Goal: Transaction & Acquisition: Purchase product/service

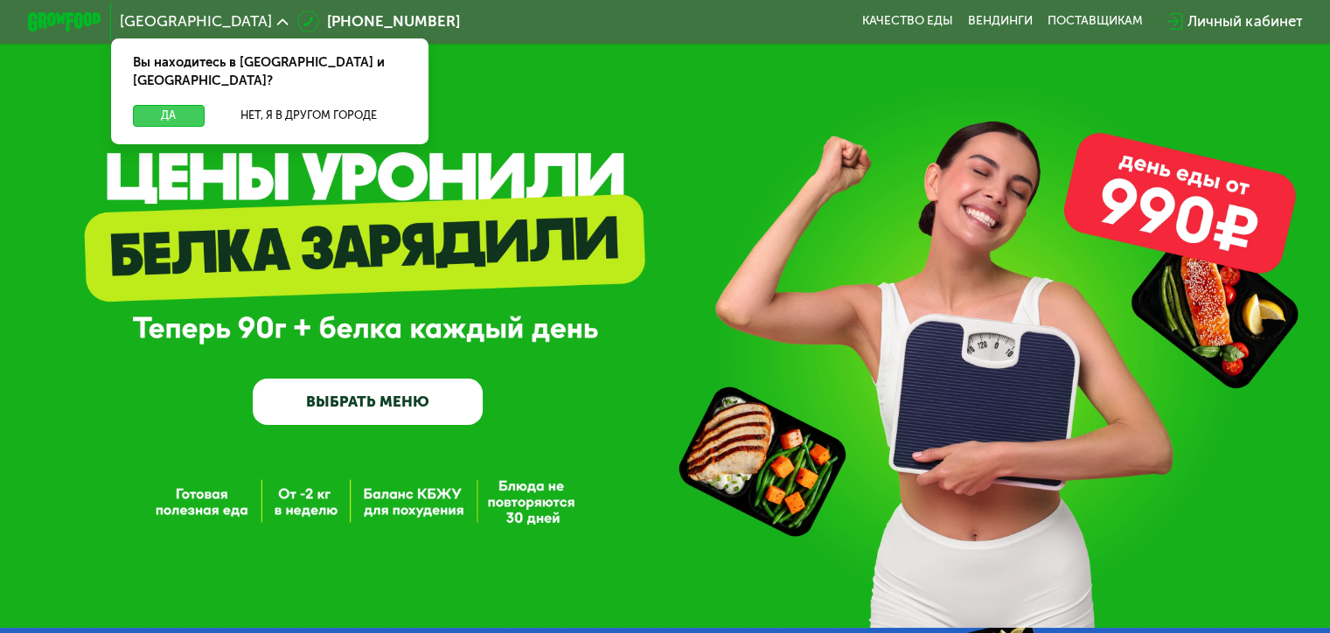
click at [168, 105] on button "Да" at bounding box center [168, 116] width 71 height 22
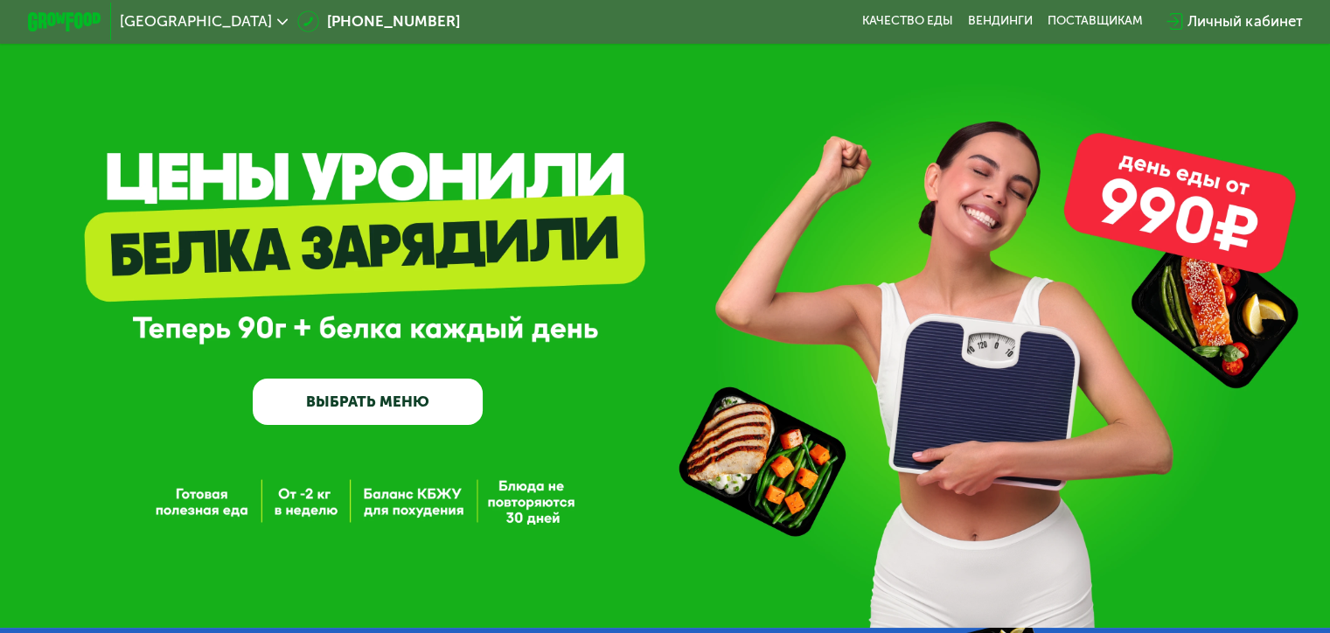
click at [1237, 23] on div "Личный кабинет" at bounding box center [1244, 21] width 115 height 22
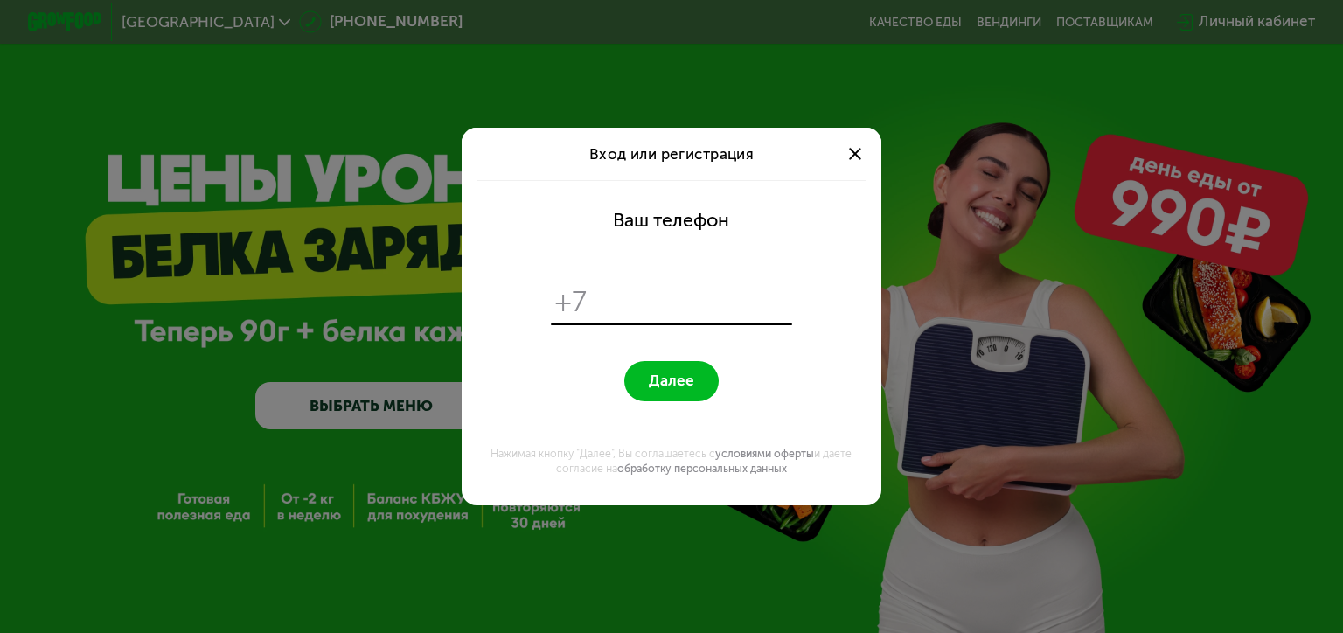
click at [648, 304] on input "tel" at bounding box center [691, 302] width 191 height 36
click at [851, 156] on span at bounding box center [855, 154] width 12 height 12
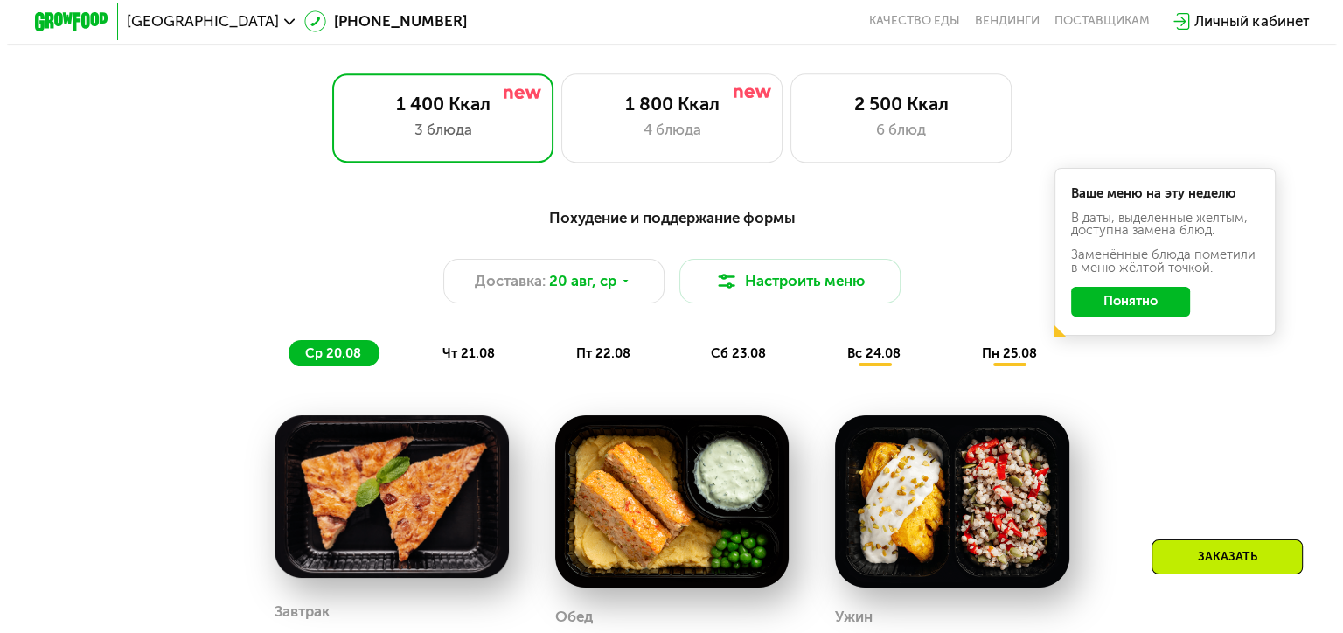
scroll to position [787, 0]
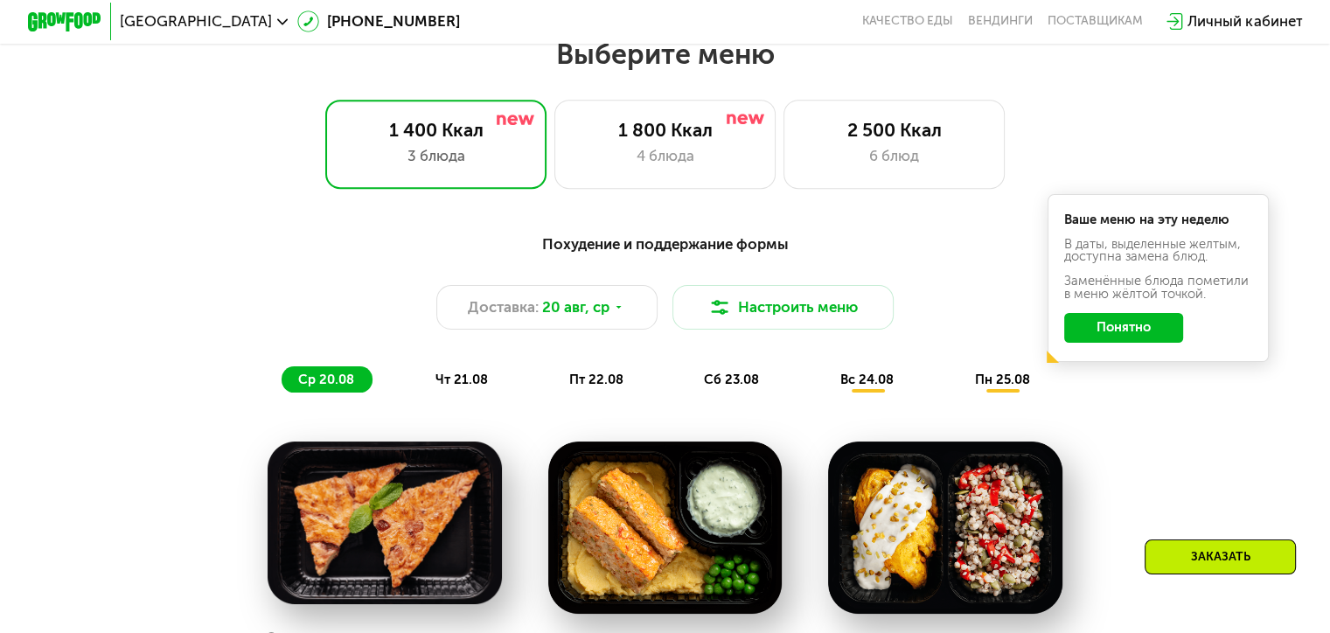
click at [597, 387] on span "пт 22.08" at bounding box center [596, 380] width 54 height 16
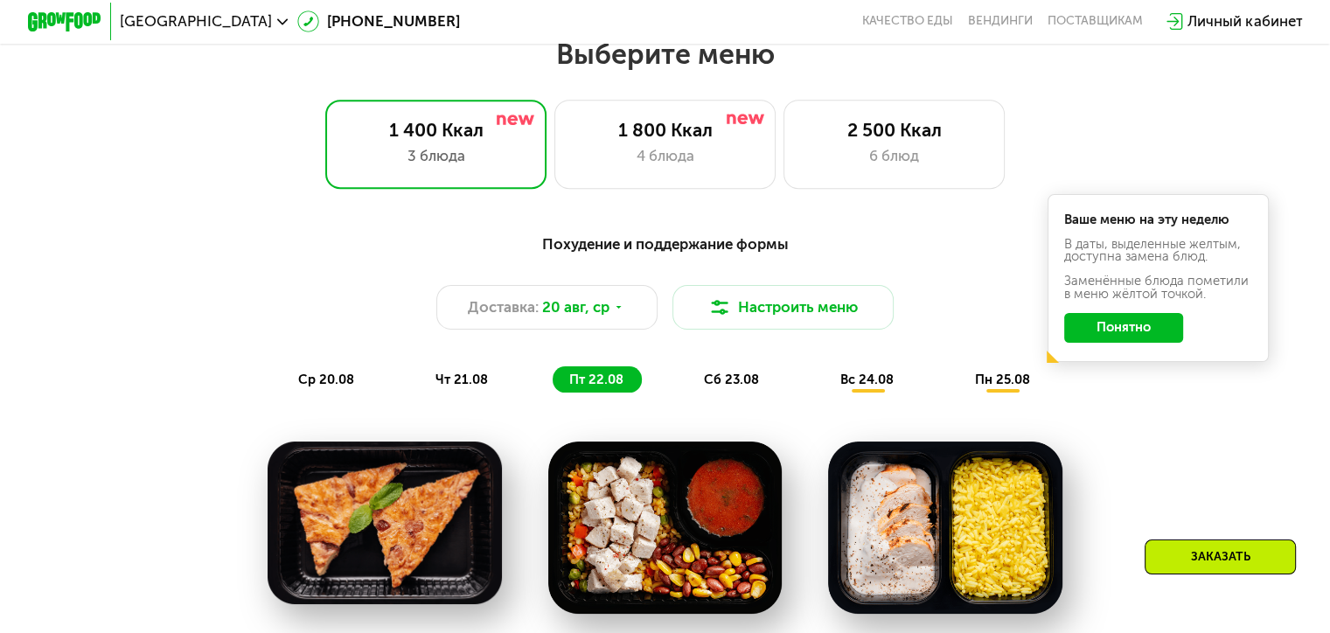
click at [731, 385] on span "сб 23.08" at bounding box center [731, 380] width 55 height 16
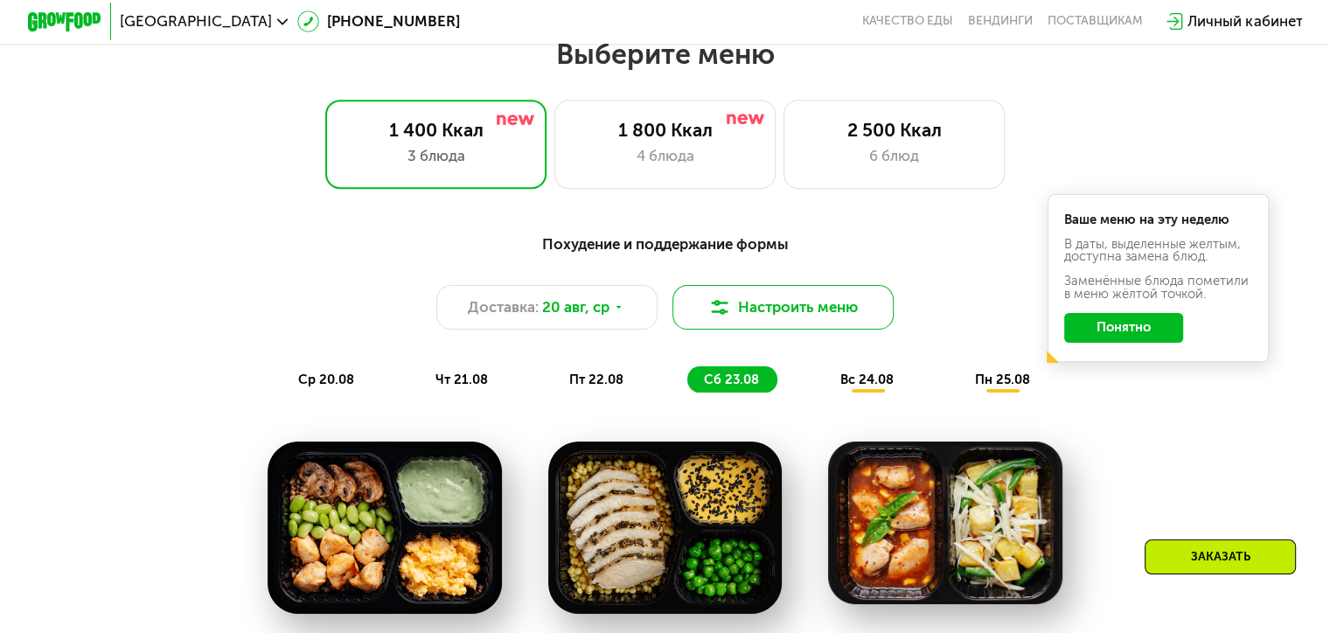
click at [752, 316] on button "Настроить меню" at bounding box center [783, 307] width 222 height 45
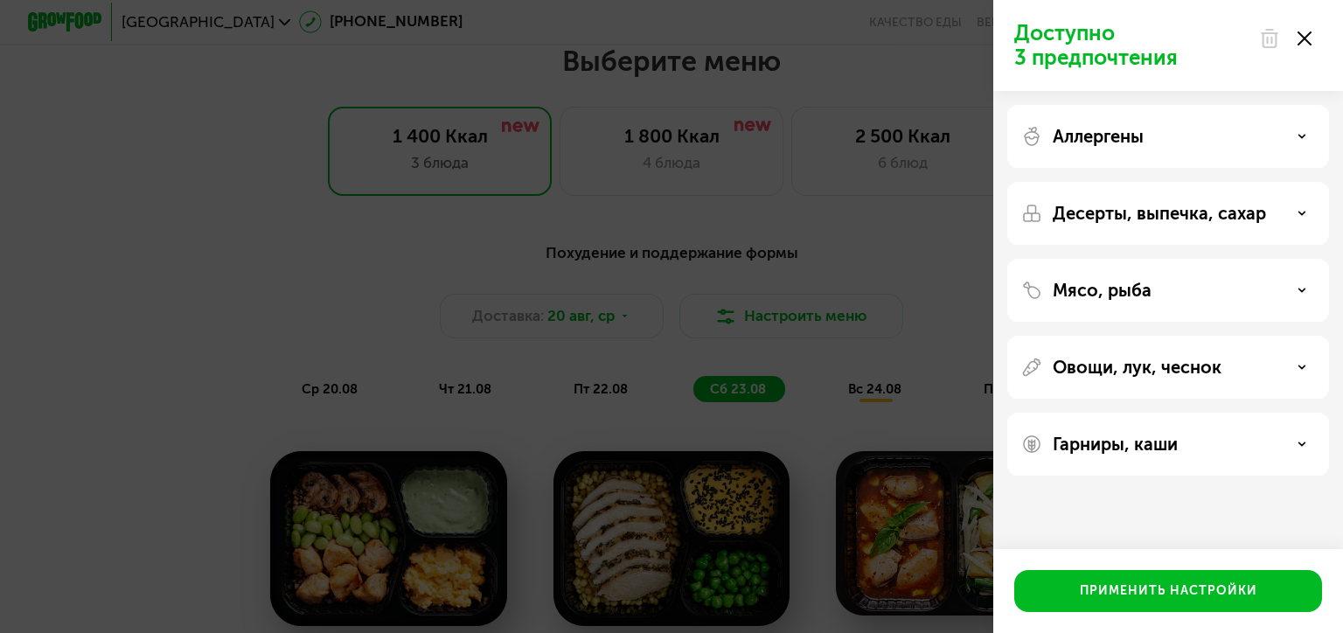
click at [1301, 441] on icon at bounding box center [1301, 444] width 9 height 9
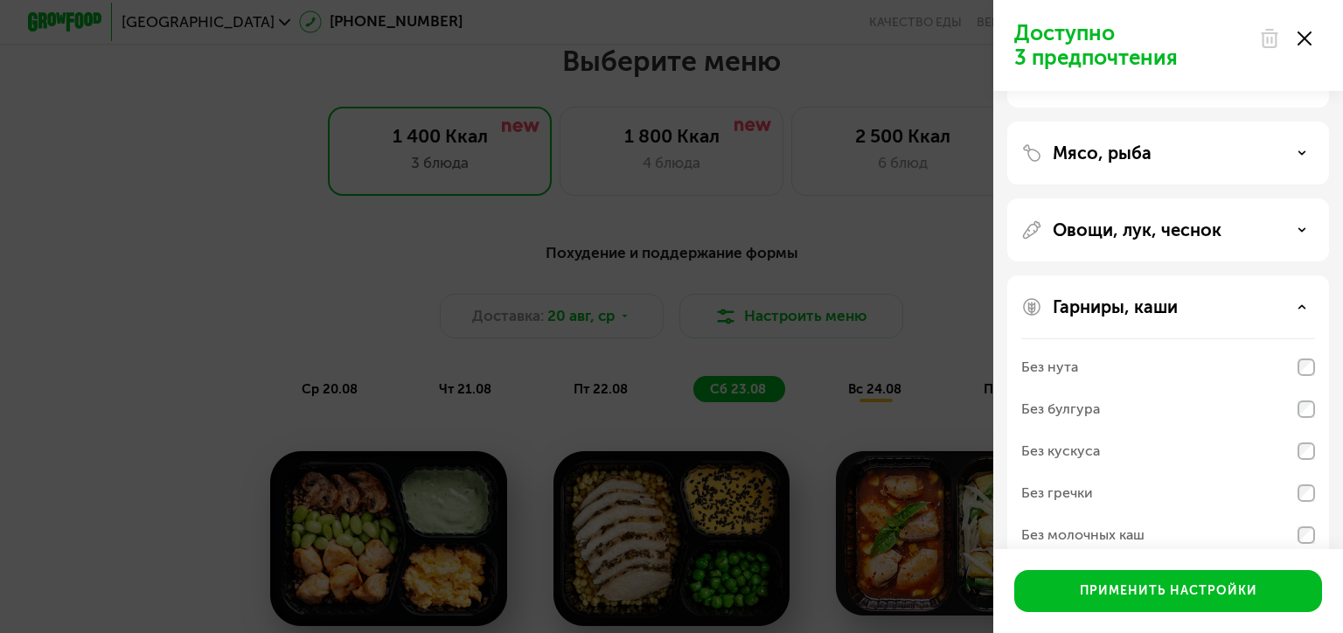
scroll to position [168, 0]
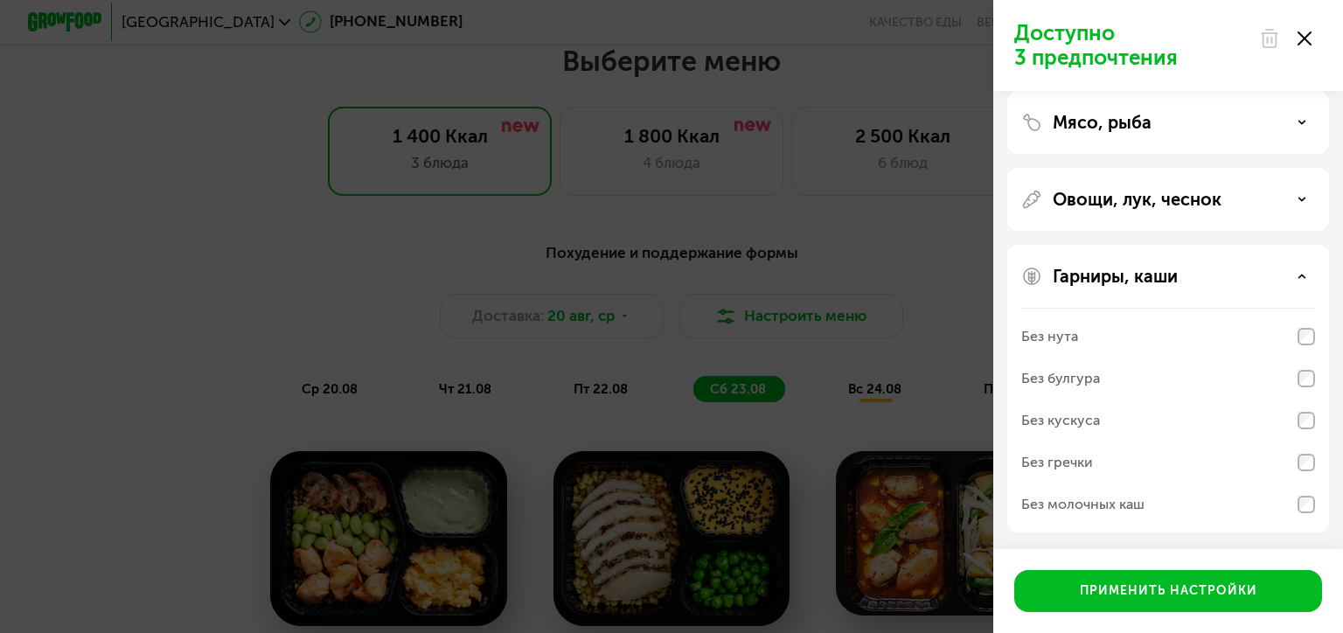
click at [1301, 195] on icon at bounding box center [1301, 199] width 9 height 9
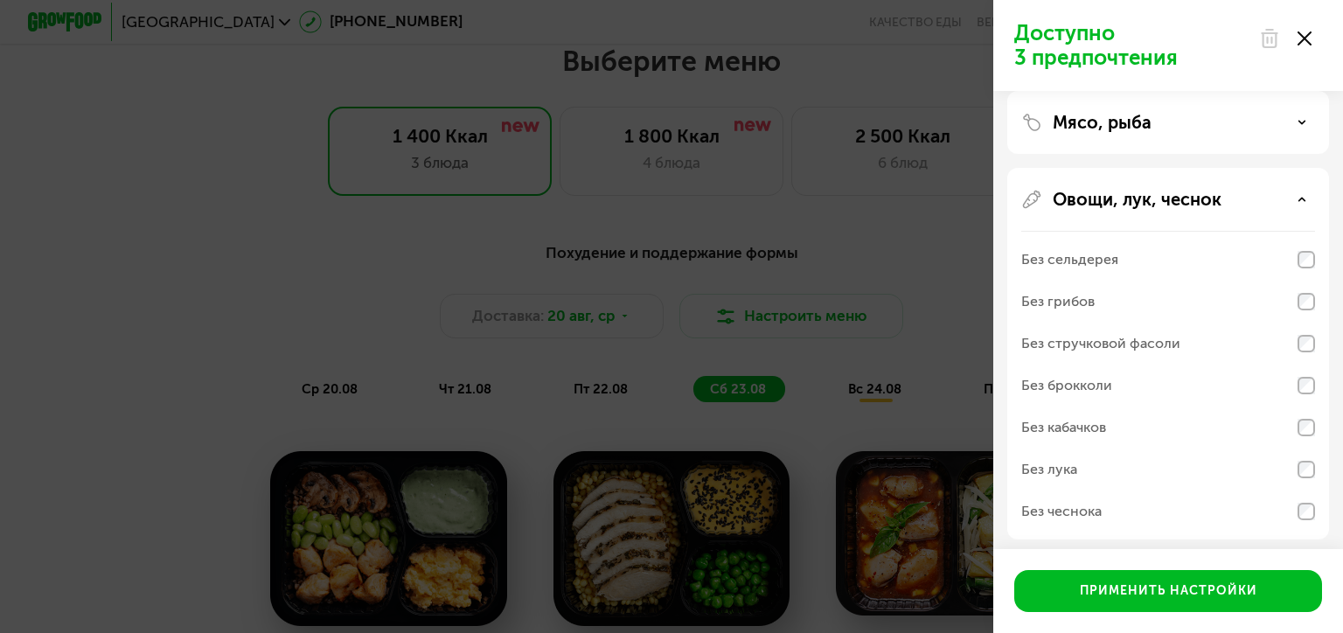
click at [1305, 127] on div "Мясо, рыба" at bounding box center [1168, 122] width 294 height 21
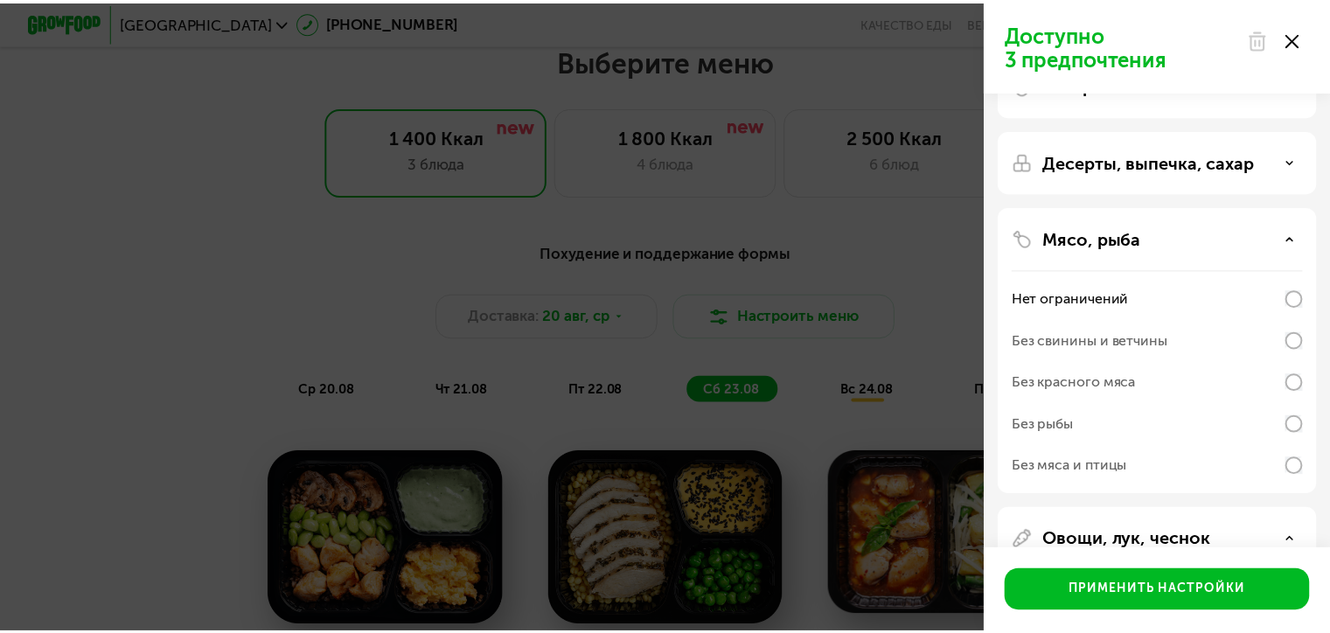
scroll to position [0, 0]
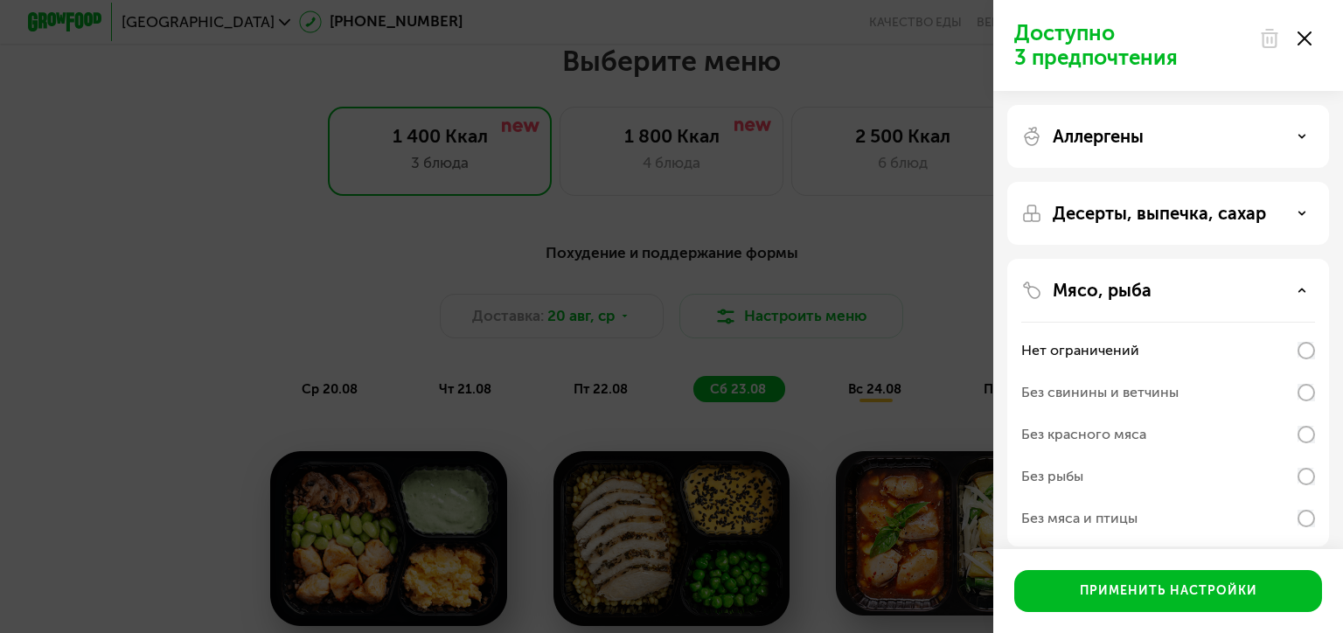
click at [1307, 213] on div "Десерты, выпечка, сахар" at bounding box center [1168, 213] width 294 height 21
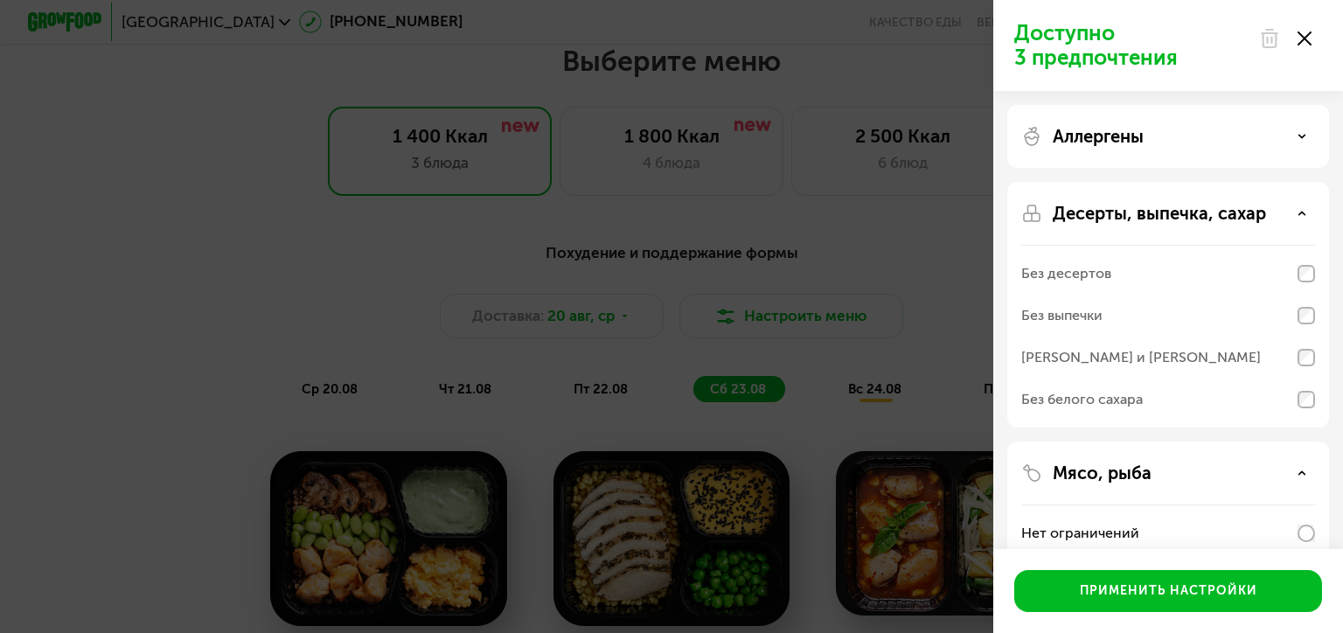
click at [1302, 136] on use at bounding box center [1302, 136] width 6 height 3
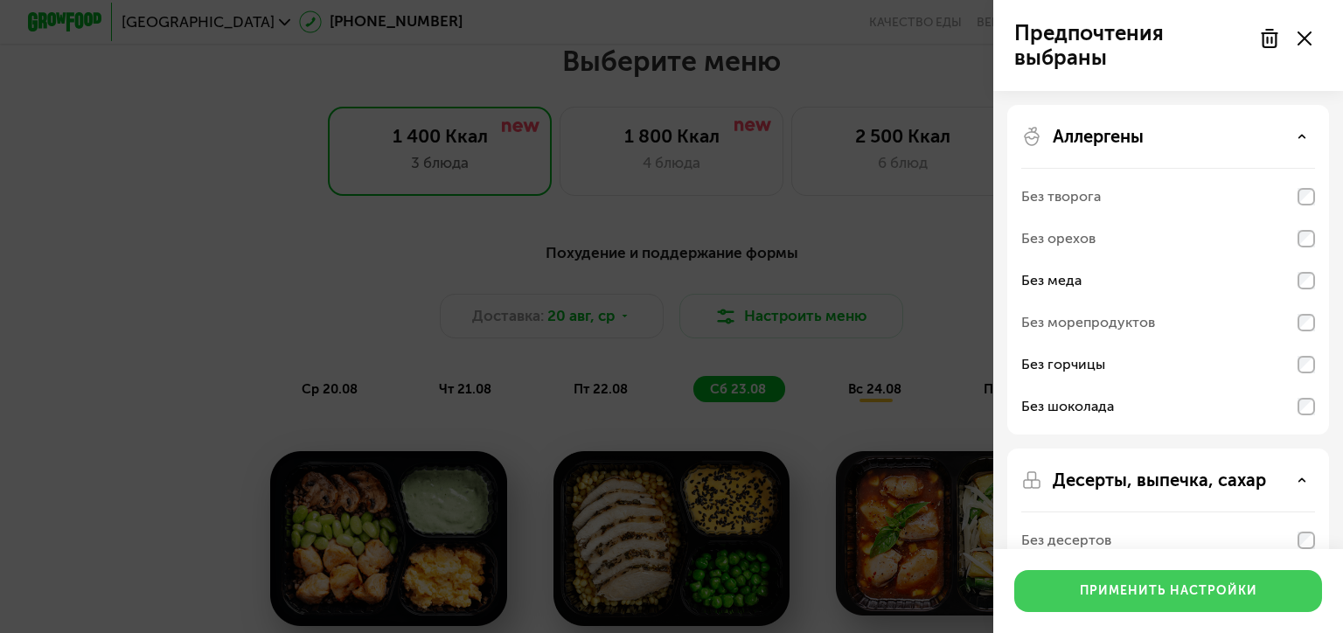
click at [1152, 591] on div "Применить настройки" at bounding box center [1168, 590] width 177 height 17
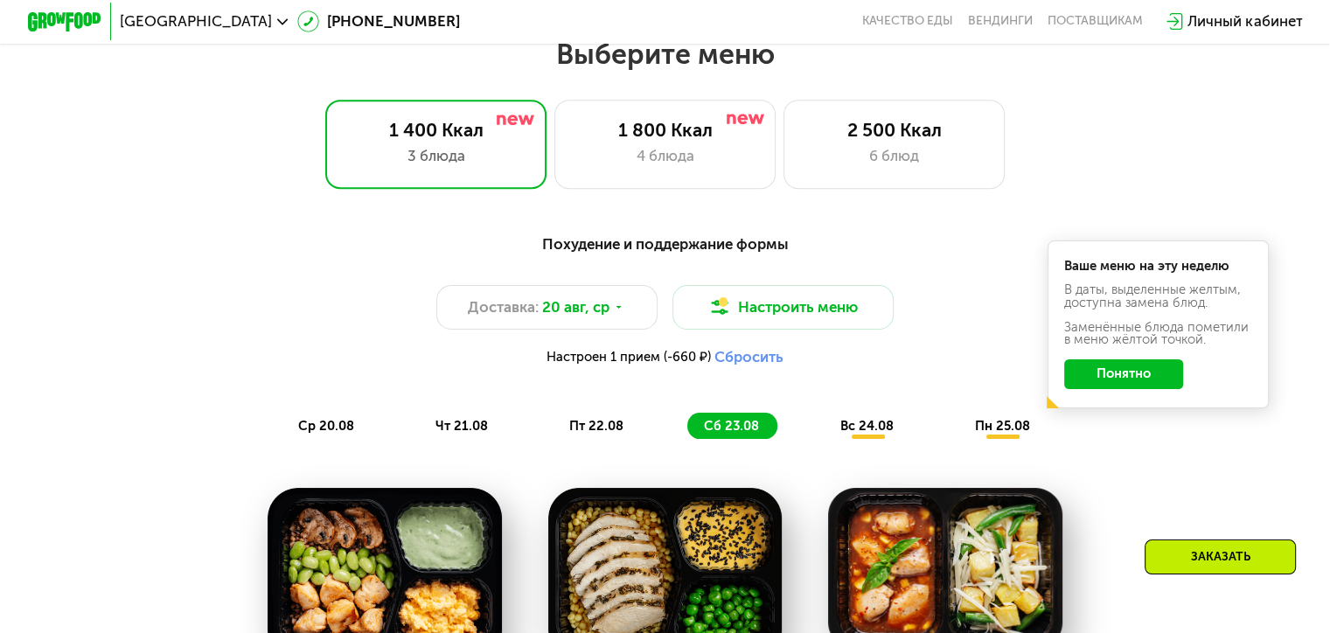
scroll to position [1049, 0]
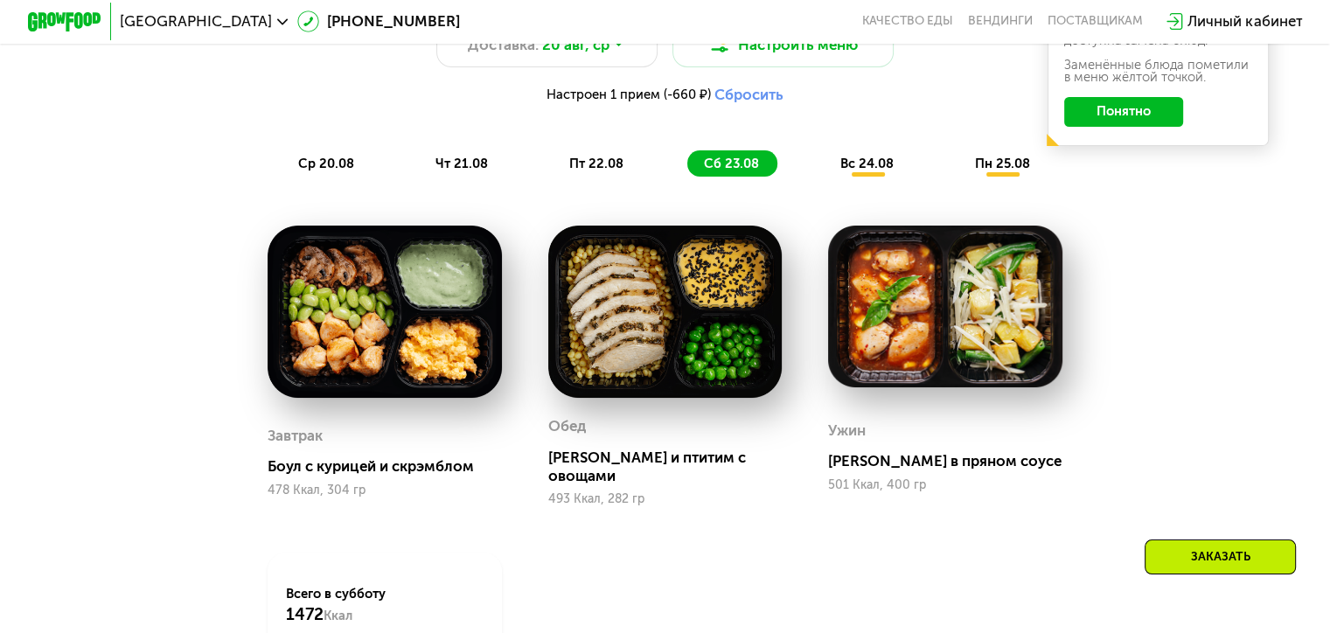
click at [601, 171] on span "пт 22.08" at bounding box center [596, 164] width 54 height 16
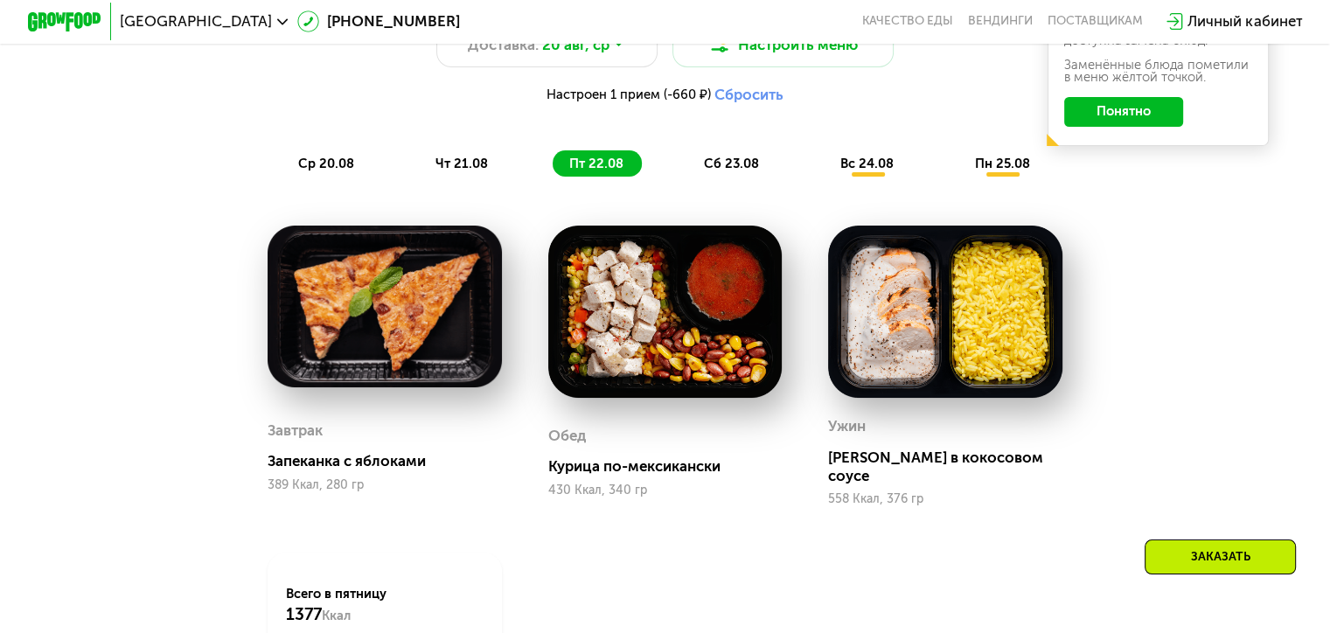
click at [471, 171] on span "чт 21.08" at bounding box center [461, 164] width 52 height 16
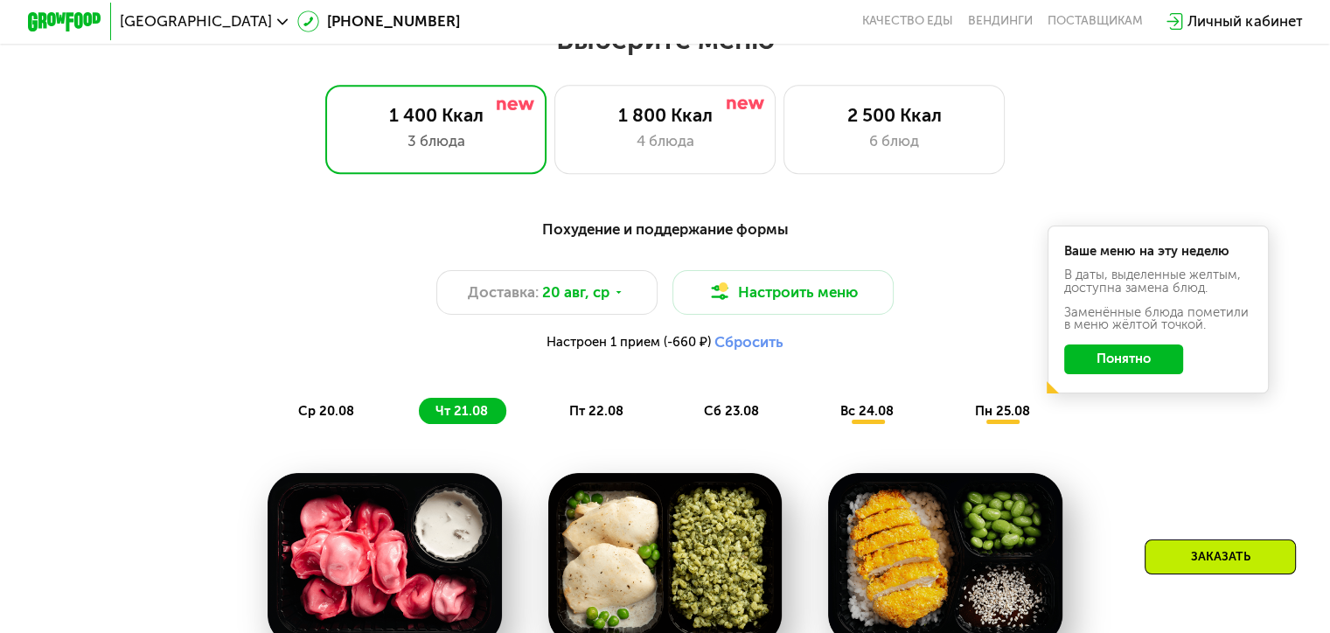
scroll to position [787, 0]
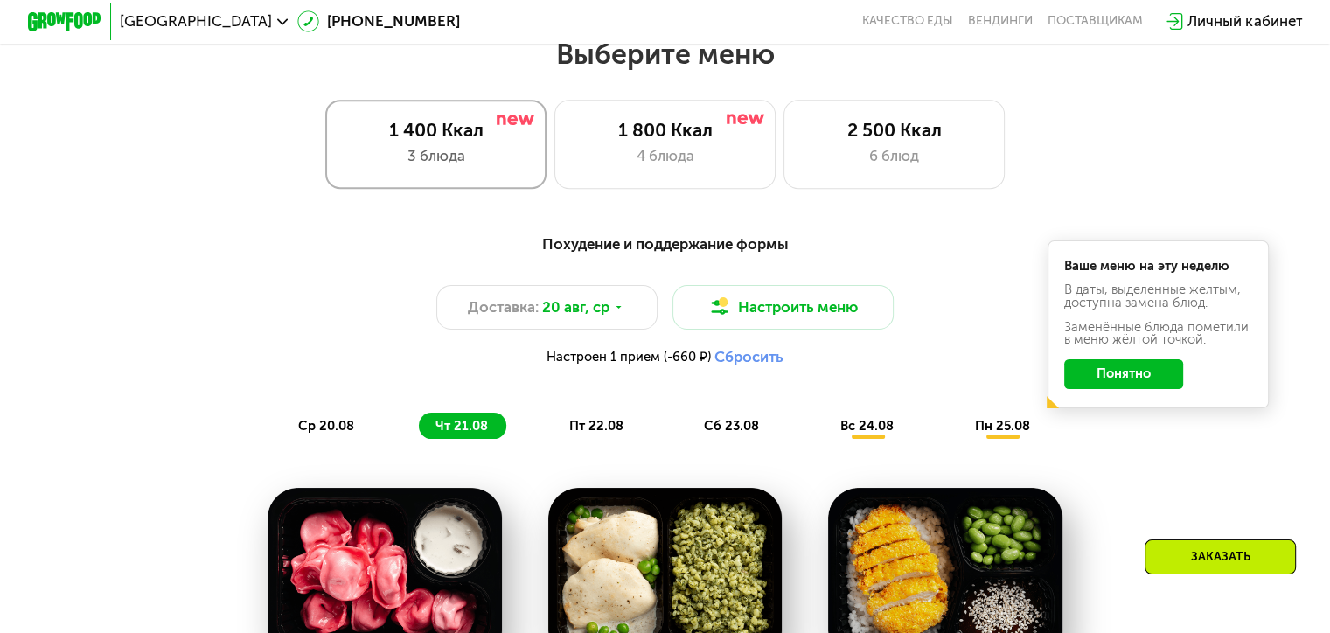
click at [455, 151] on div "3 блюда" at bounding box center [435, 156] width 183 height 22
click at [1136, 381] on button "Понятно" at bounding box center [1123, 374] width 119 height 30
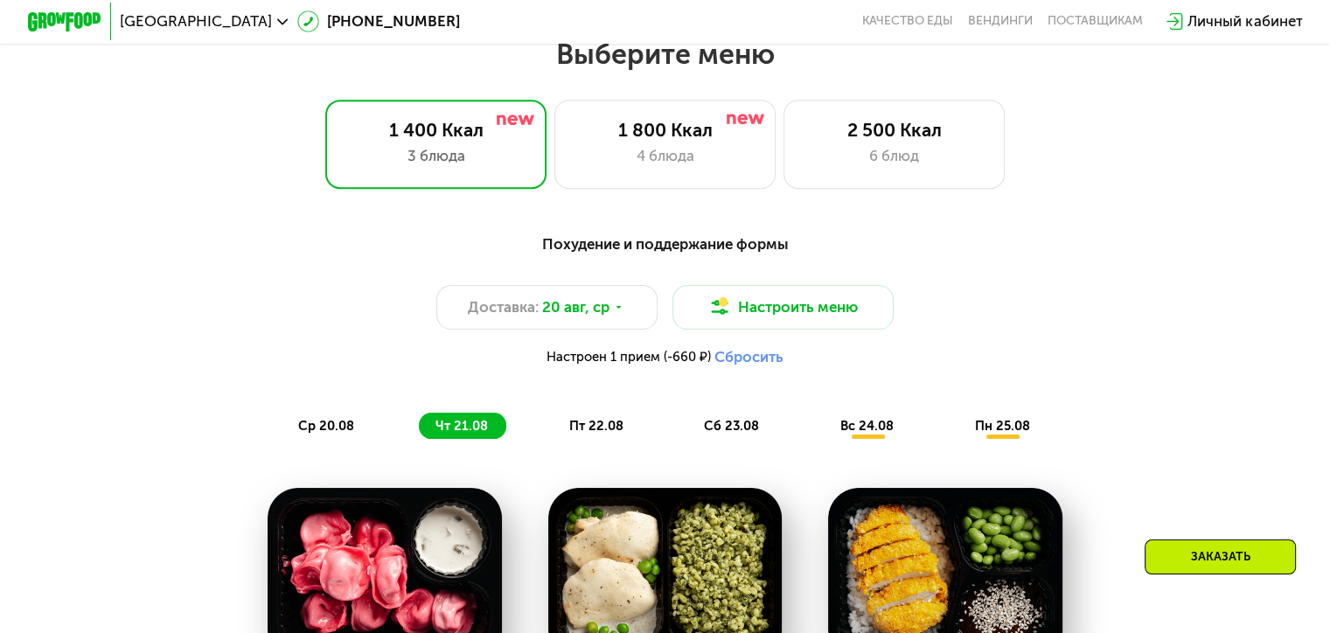
click at [1217, 556] on div "Заказать" at bounding box center [1219, 556] width 151 height 35
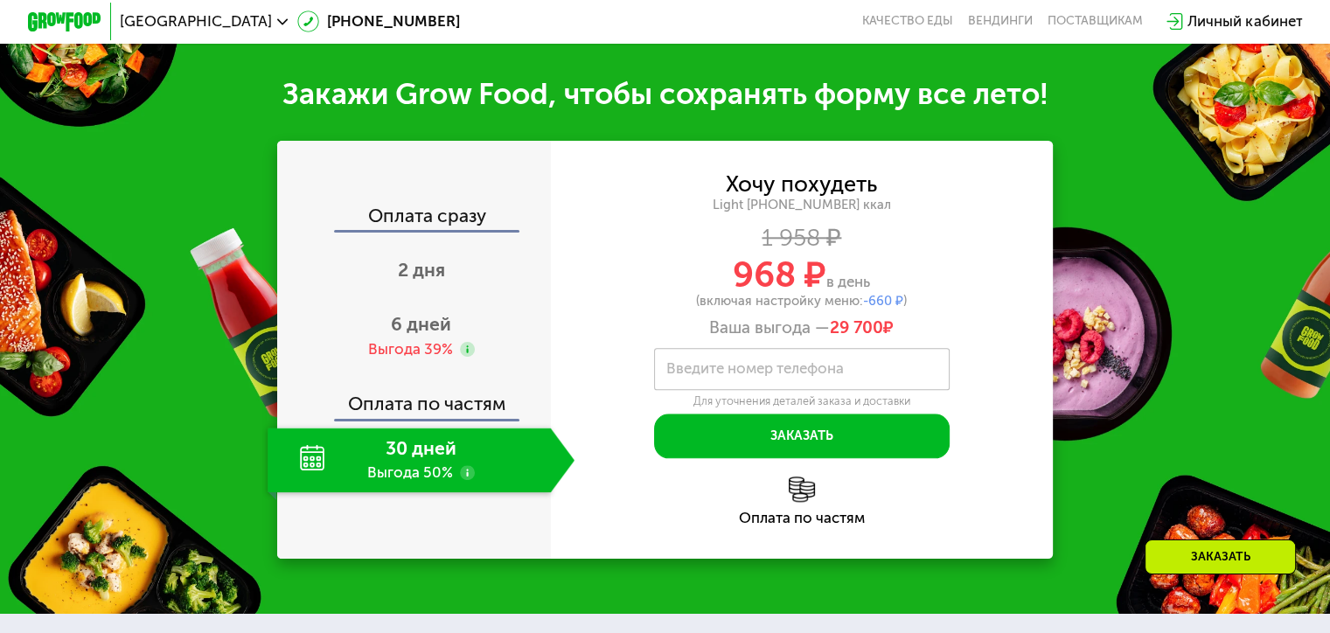
scroll to position [1883, 0]
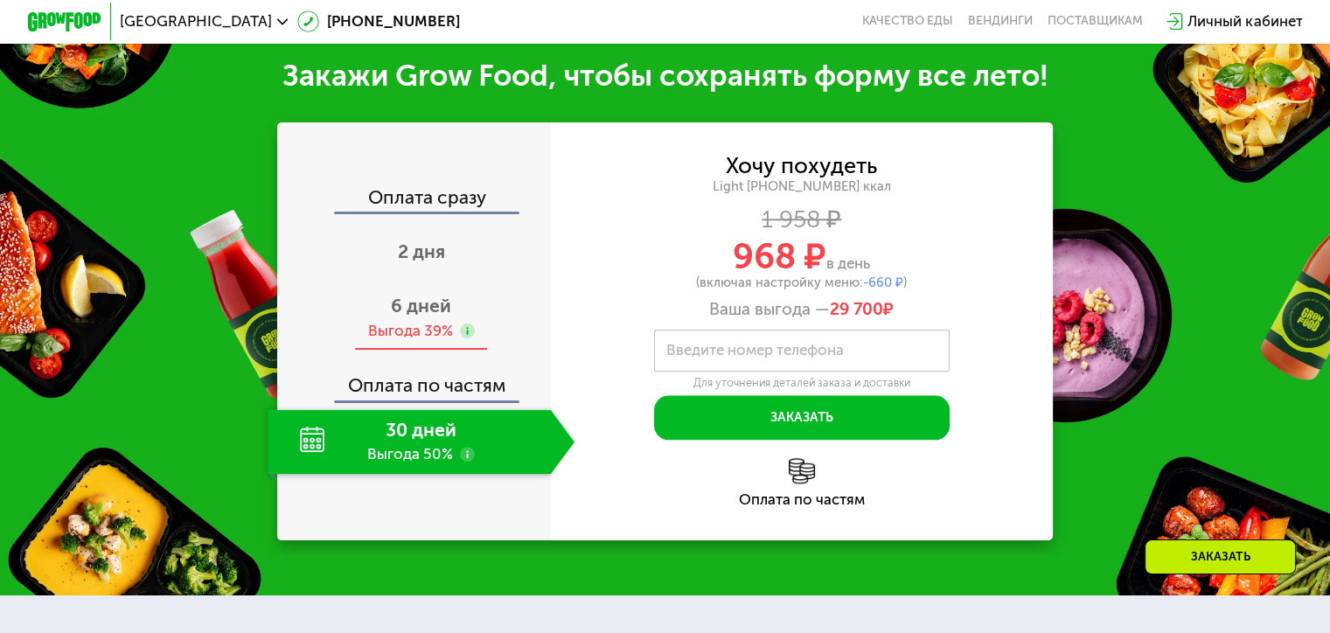
click at [426, 309] on span "6 дней" at bounding box center [421, 306] width 60 height 22
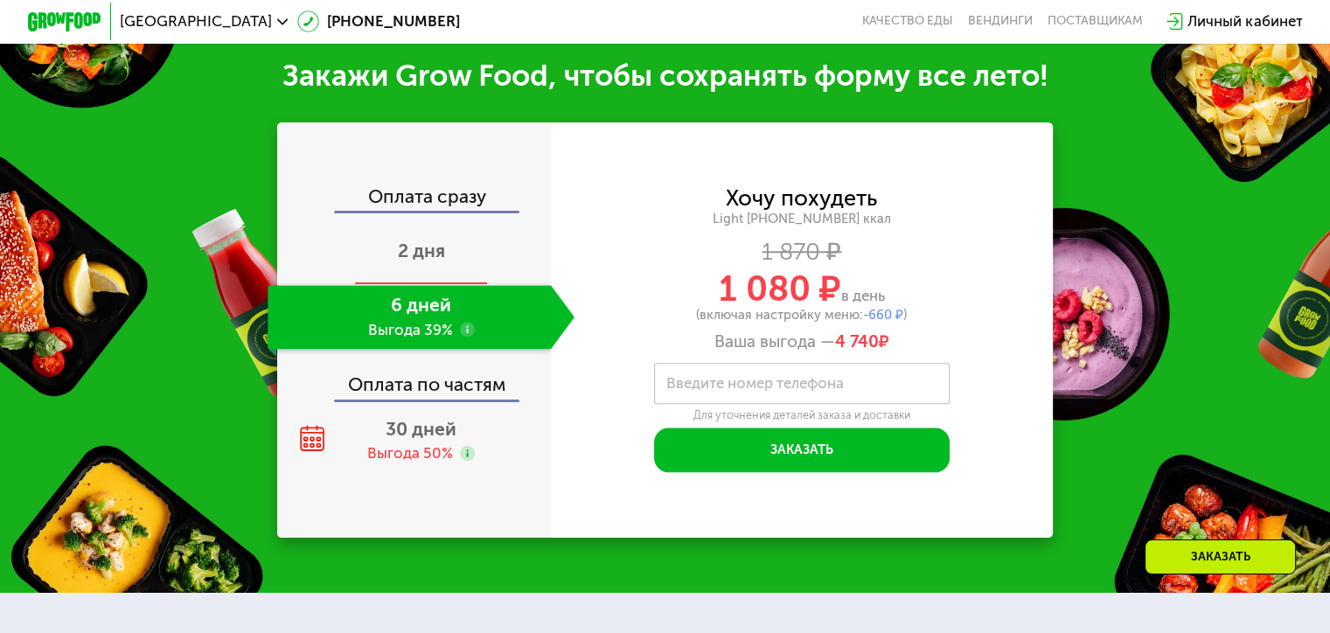
click at [413, 255] on span "2 дня" at bounding box center [421, 251] width 47 height 22
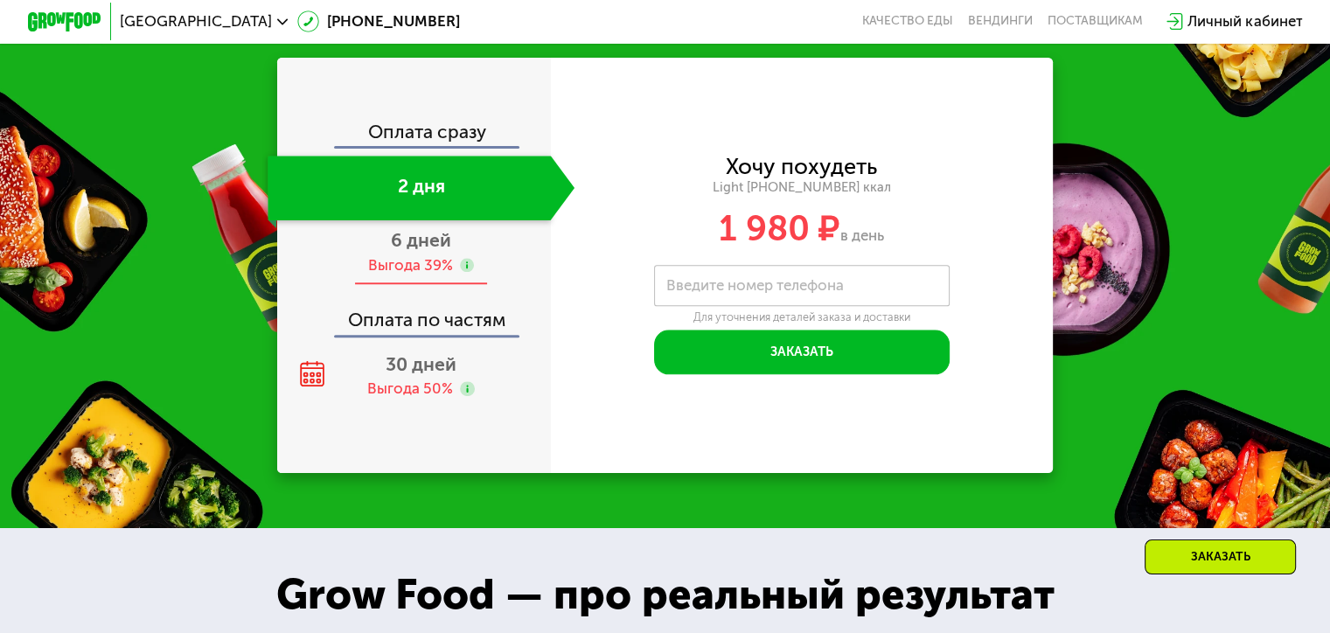
click at [422, 251] on span "6 дней" at bounding box center [421, 240] width 60 height 22
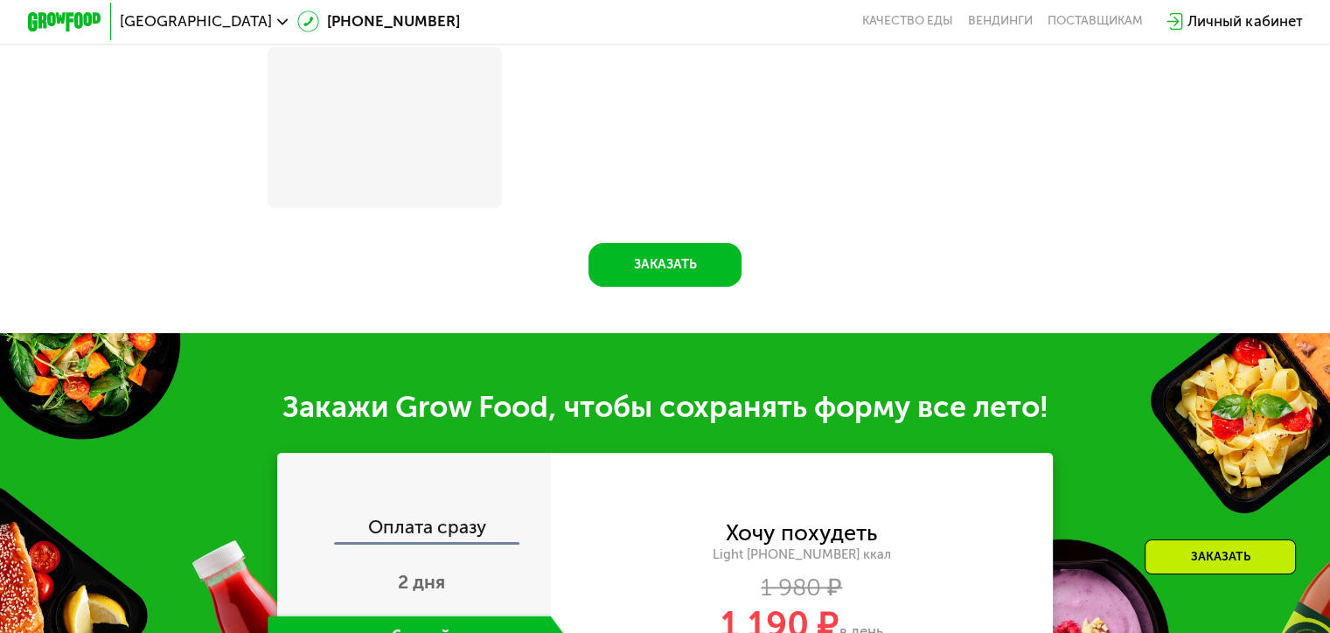
scroll to position [1930, 0]
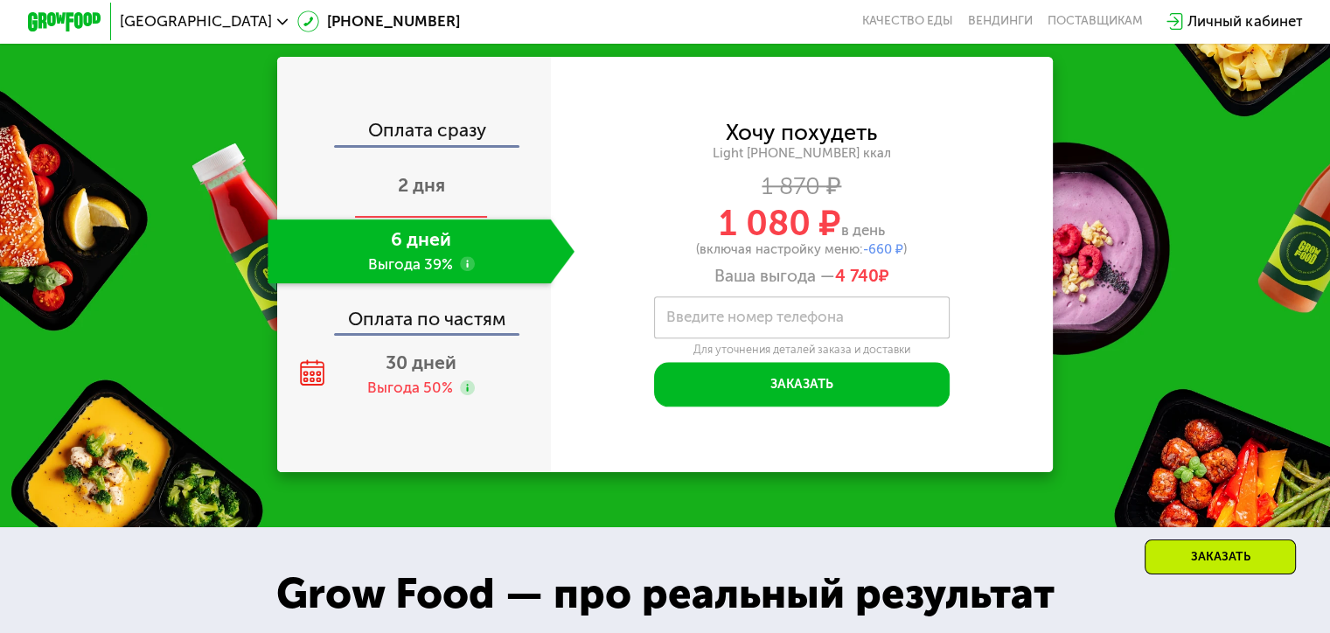
click at [420, 196] on span "2 дня" at bounding box center [421, 185] width 47 height 22
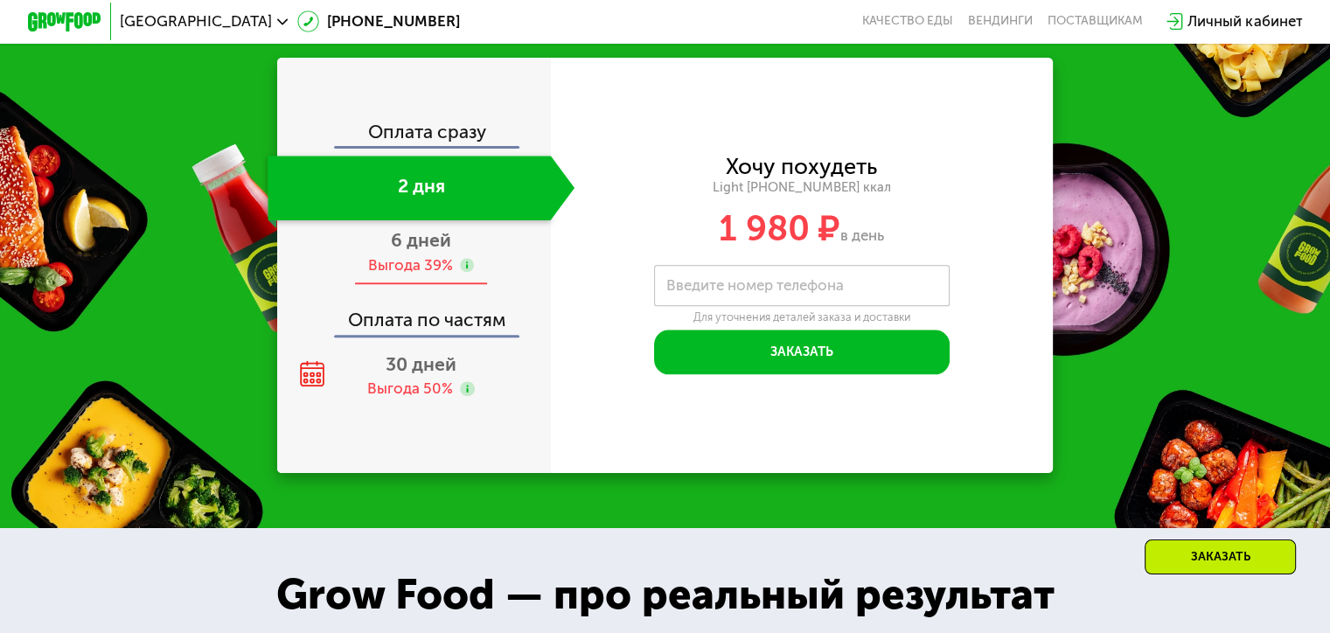
click at [422, 251] on span "6 дней" at bounding box center [421, 240] width 60 height 22
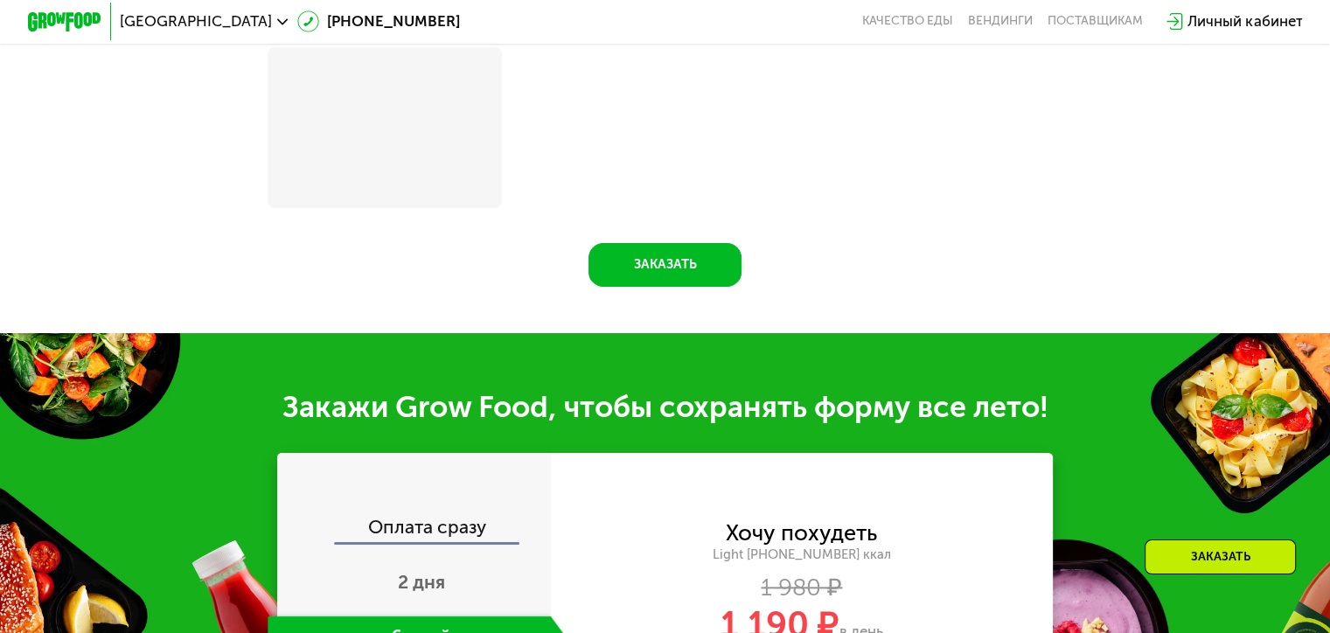
scroll to position [1930, 0]
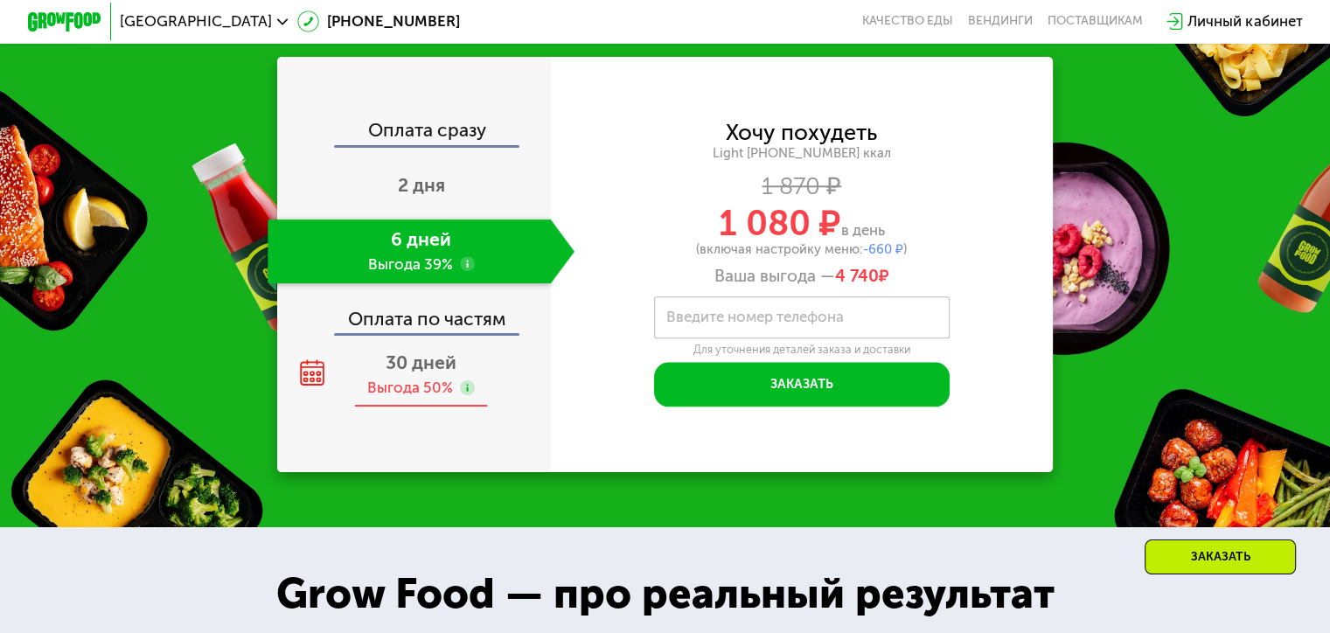
click at [412, 373] on span "30 дней" at bounding box center [421, 362] width 71 height 22
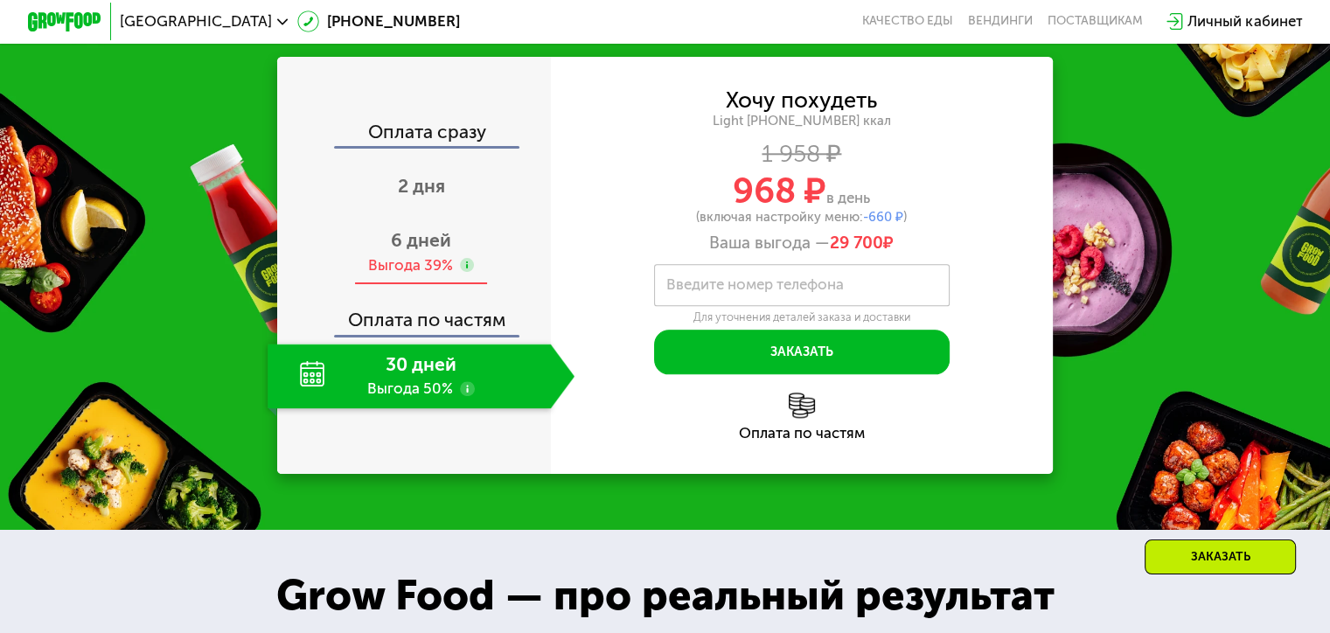
click at [416, 251] on span "6 дней" at bounding box center [421, 240] width 60 height 22
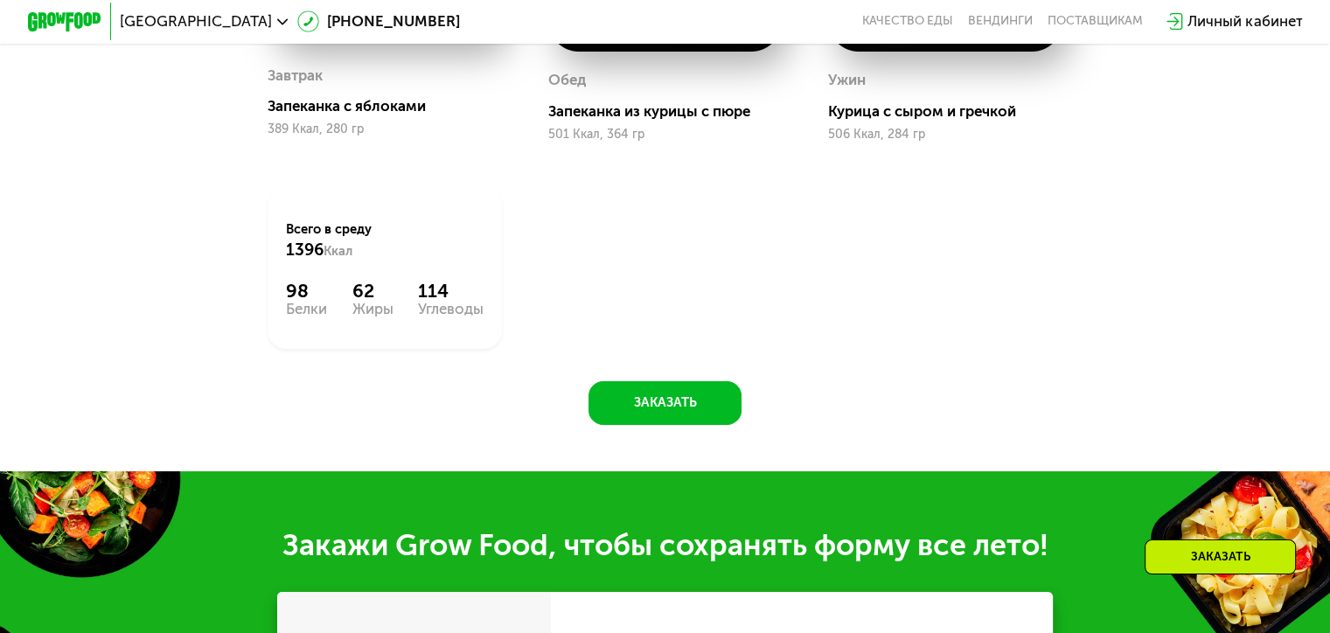
scroll to position [1143, 0]
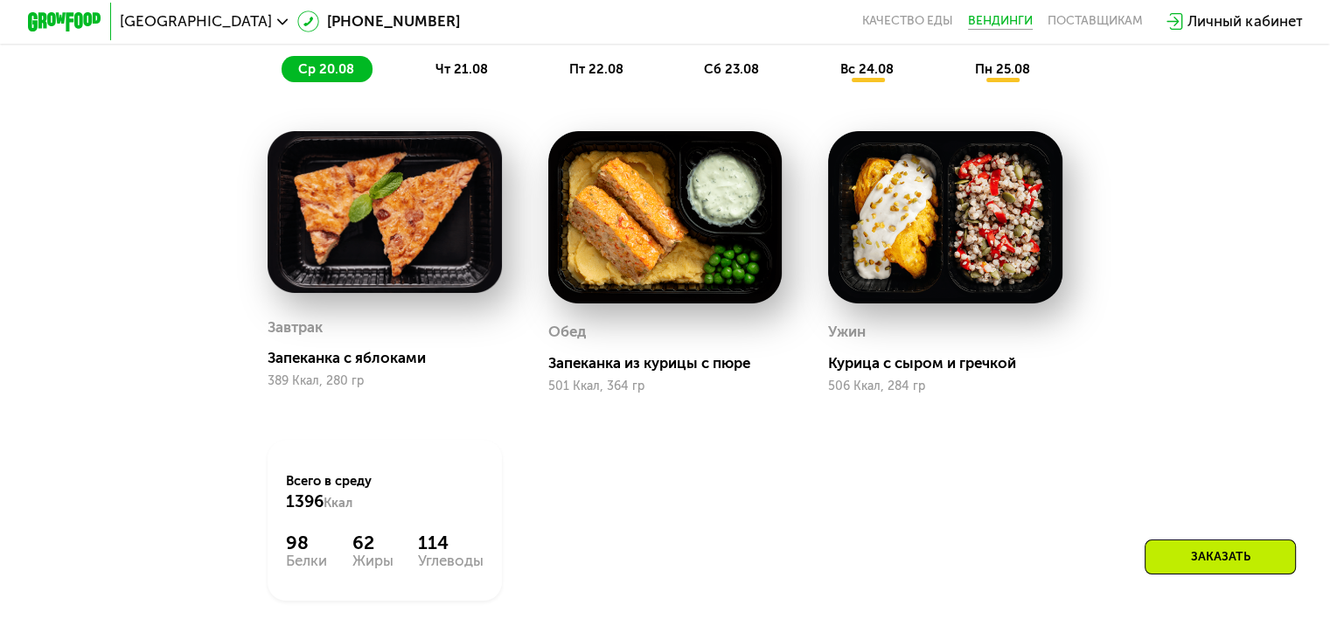
click at [1018, 21] on link "Вендинги" at bounding box center [1000, 21] width 65 height 15
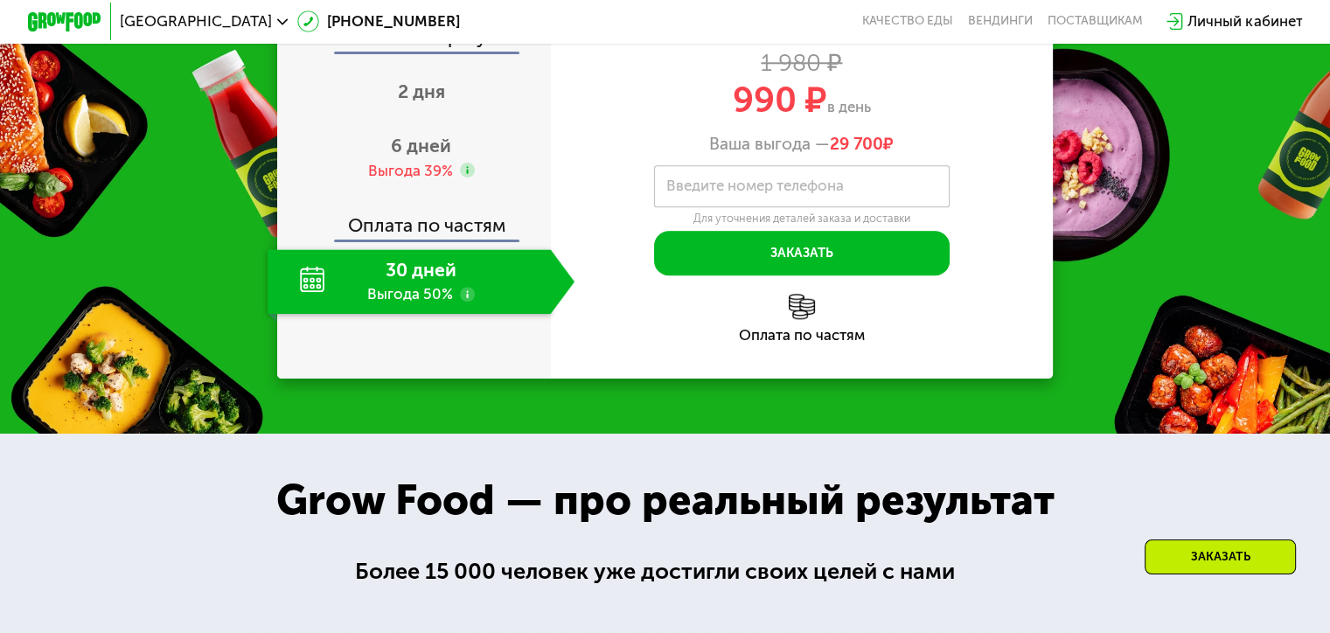
scroll to position [1836, 0]
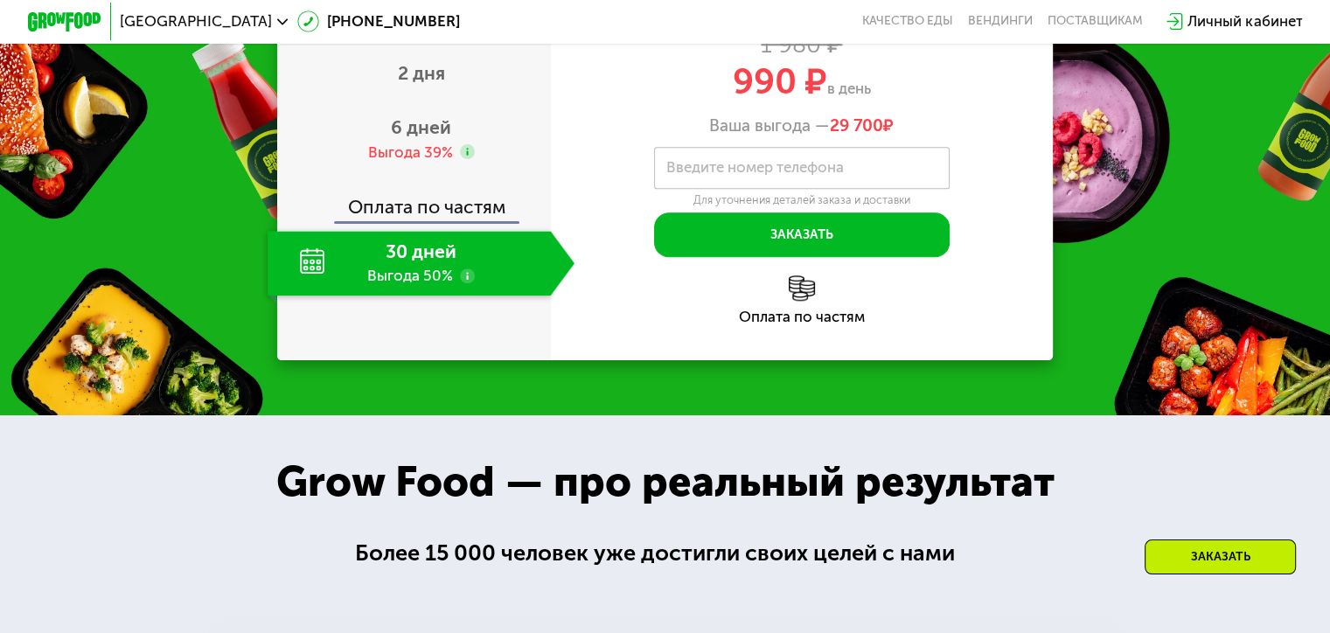
click at [443, 33] on div "Оплата сразу" at bounding box center [415, 22] width 272 height 24
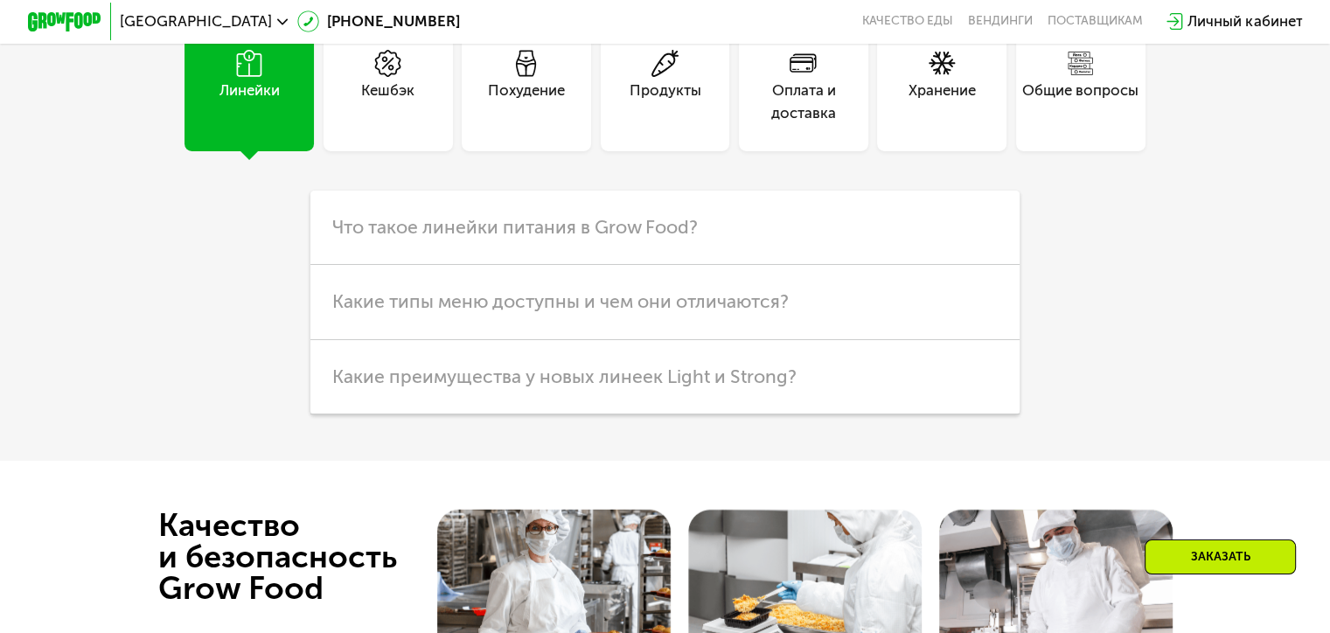
scroll to position [4299, 0]
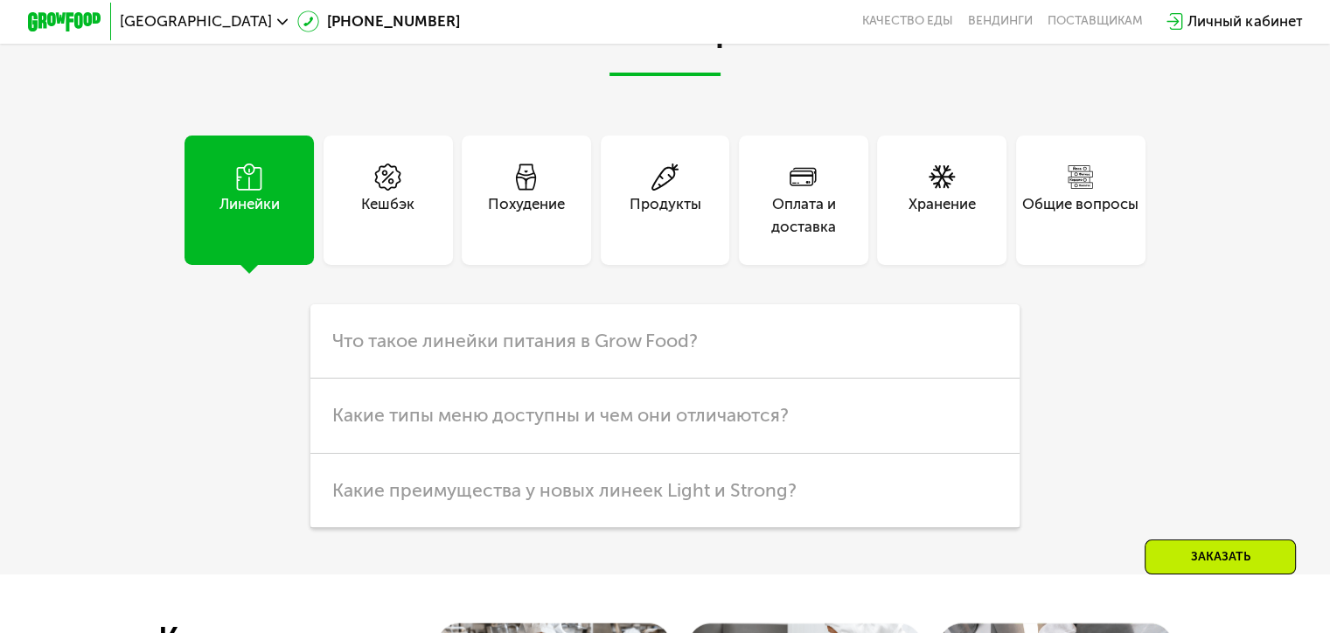
click at [804, 238] on div "Оплата и доставка" at bounding box center [803, 215] width 129 height 45
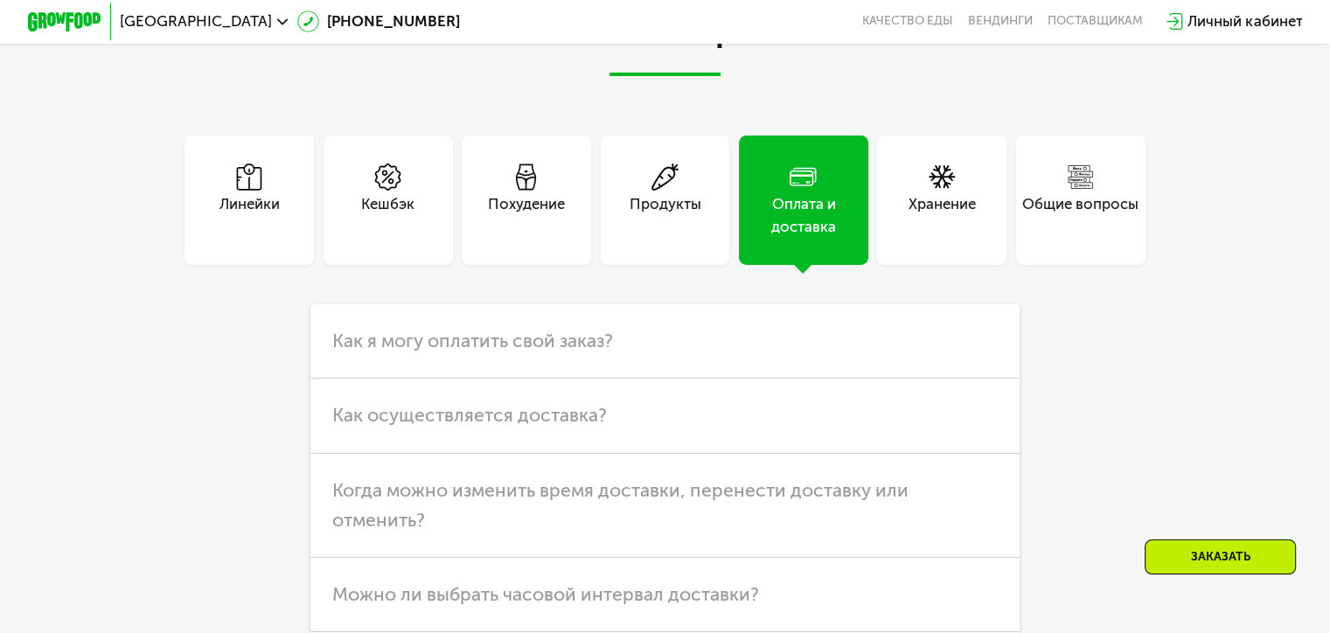
scroll to position [4562, 0]
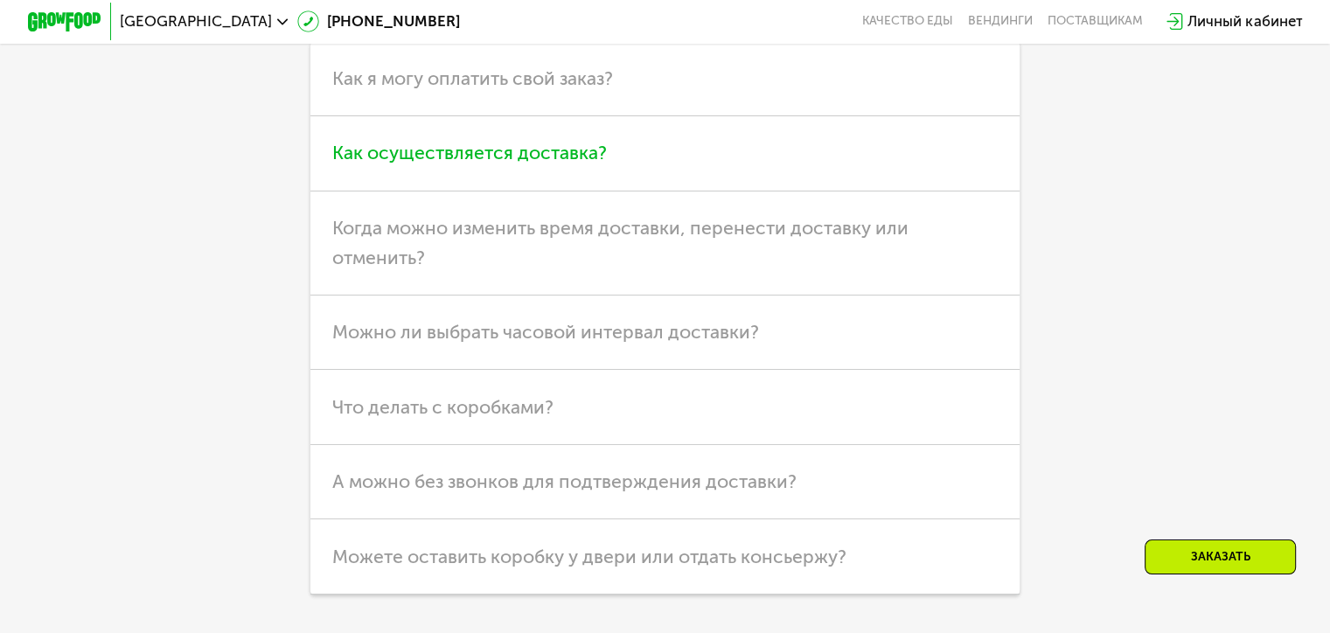
click at [776, 191] on h3 "Как осуществляется доставка?" at bounding box center [664, 153] width 709 height 74
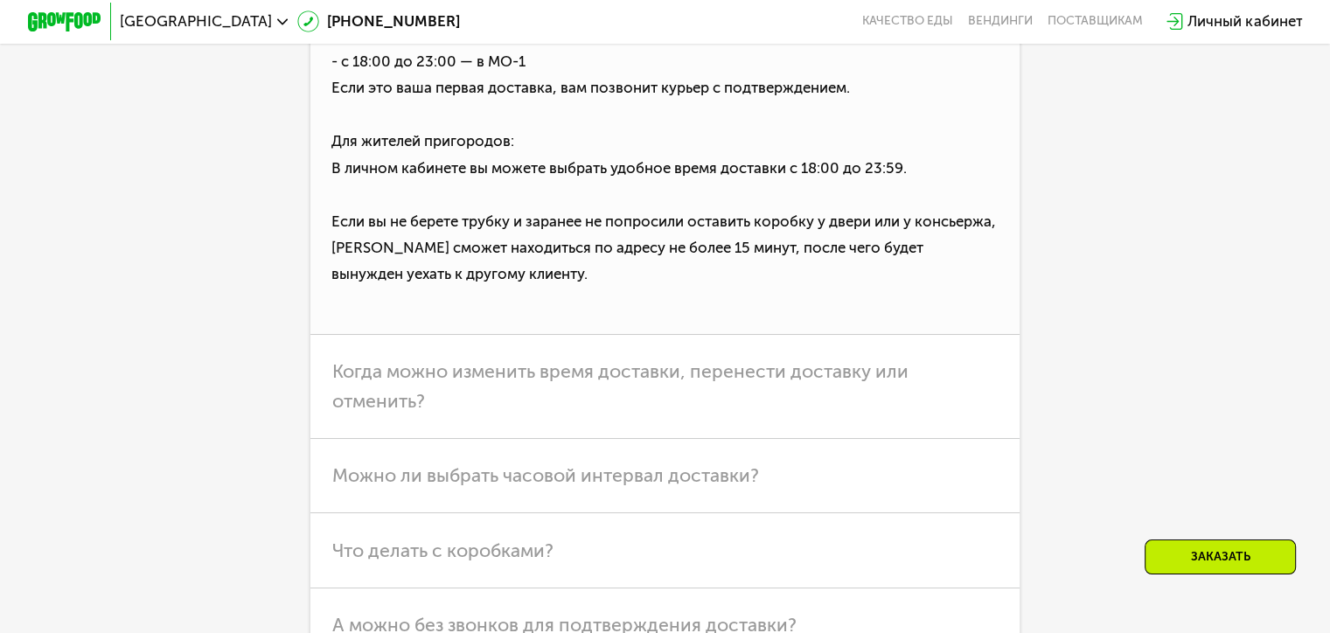
scroll to position [5086, 0]
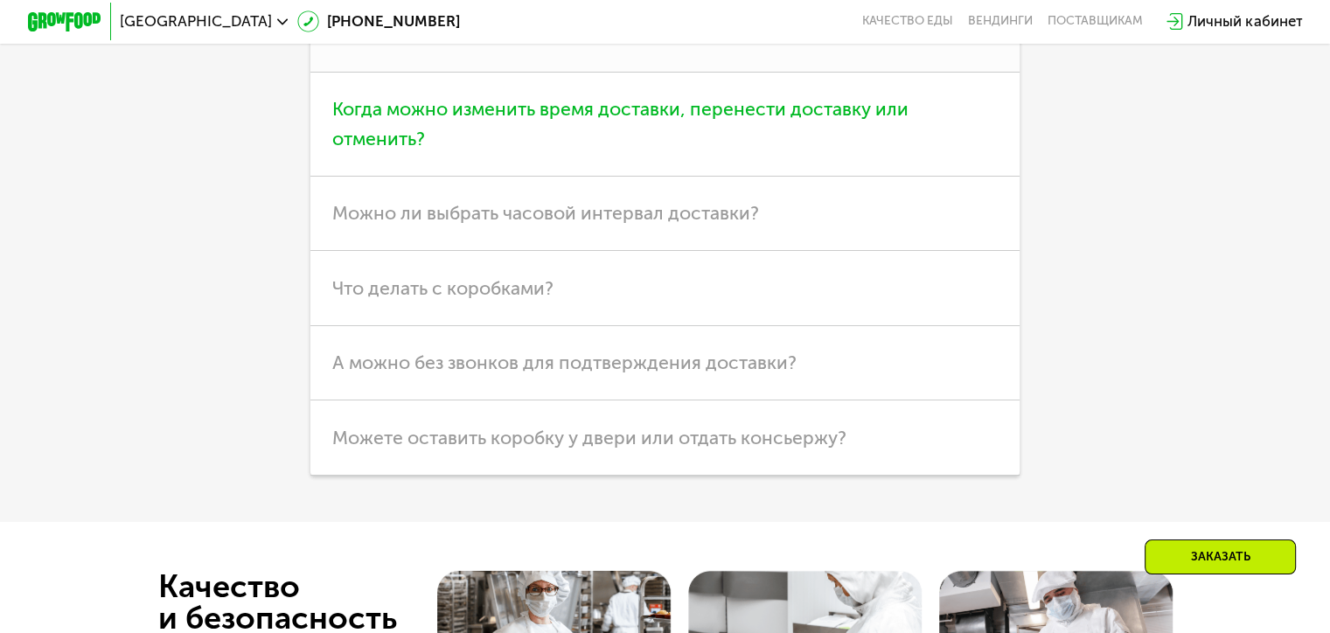
click at [668, 149] on span "Когда можно изменить время доставки, перенести доставку или отменить?" at bounding box center [620, 124] width 576 height 52
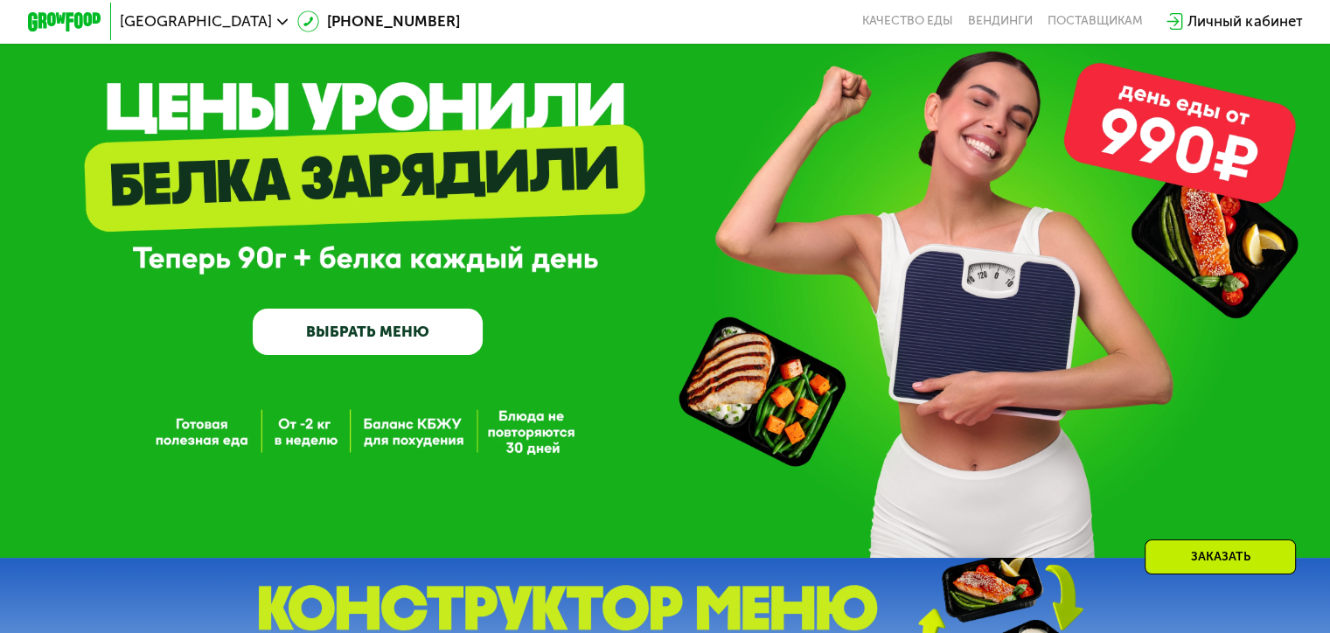
scroll to position [0, 0]
